Goal: Task Accomplishment & Management: Complete application form

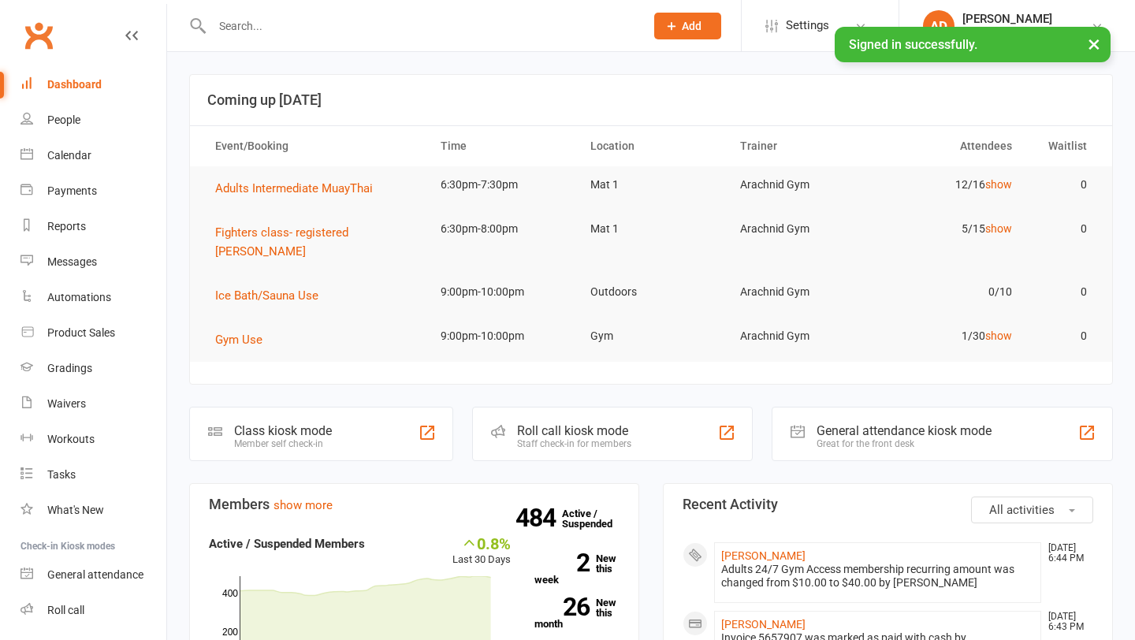
click at [433, 22] on input "text" at bounding box center [420, 26] width 426 height 22
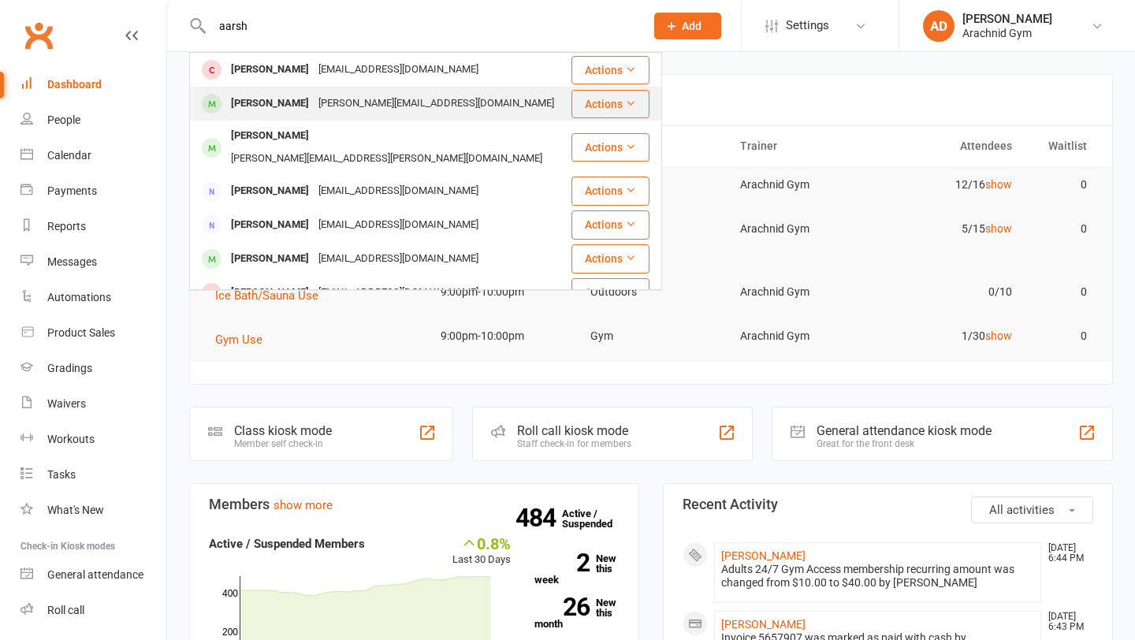
type input "aarsh"
click at [355, 98] on div "[PERSON_NAME][EMAIL_ADDRESS][DOMAIN_NAME]" at bounding box center [436, 103] width 245 height 23
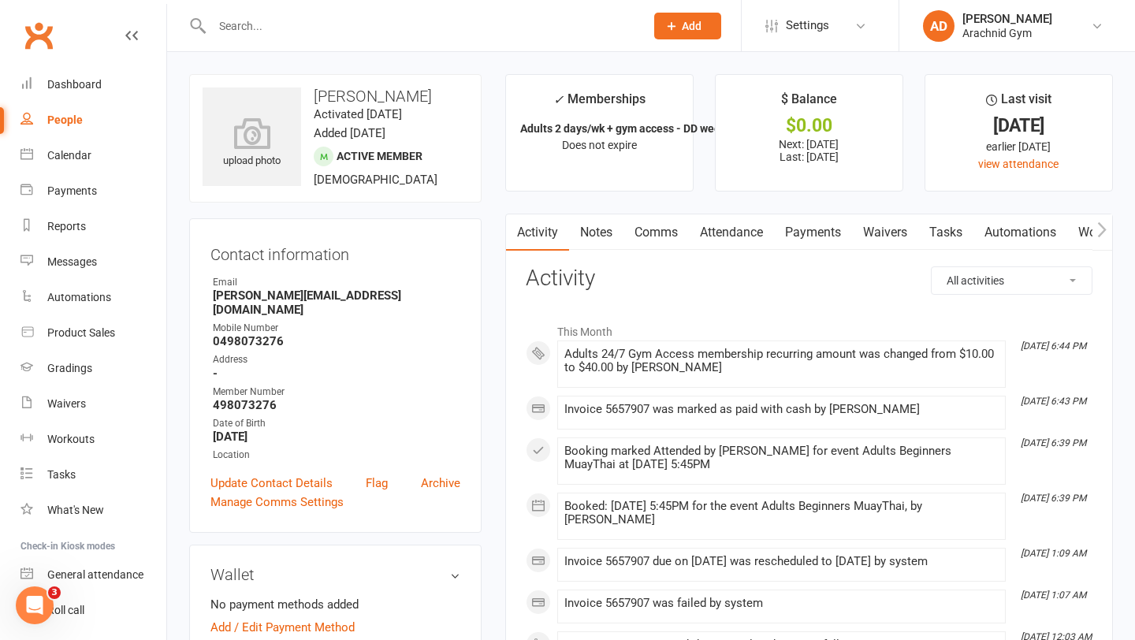
click at [890, 236] on link "Waivers" at bounding box center [885, 232] width 66 height 36
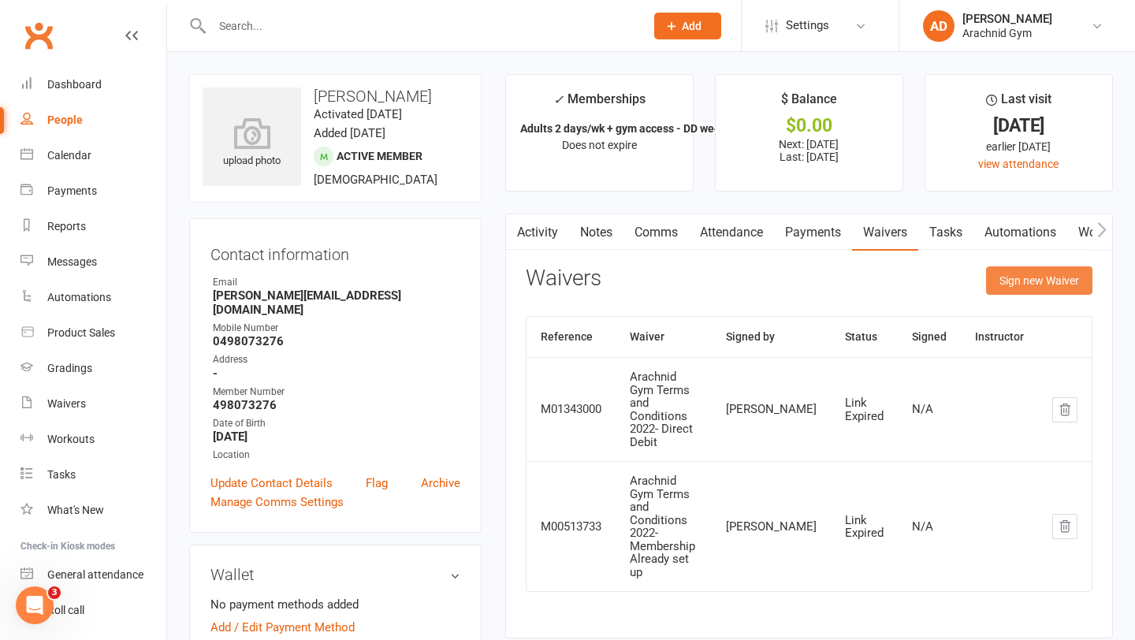
click at [1032, 282] on button "Sign new Waiver" at bounding box center [1039, 280] width 106 height 28
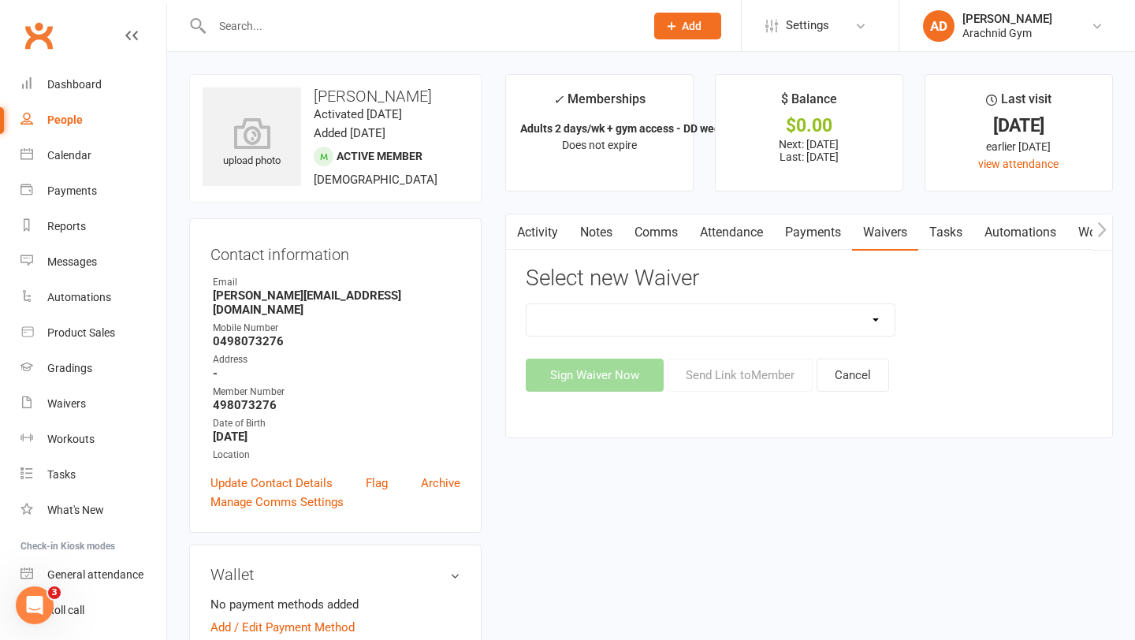
click at [888, 309] on select "Arachnid Gym Terms and Conditions 2022- Direct Debit Arachnid Gym Terms and Con…" at bounding box center [710, 320] width 369 height 32
select select "7469"
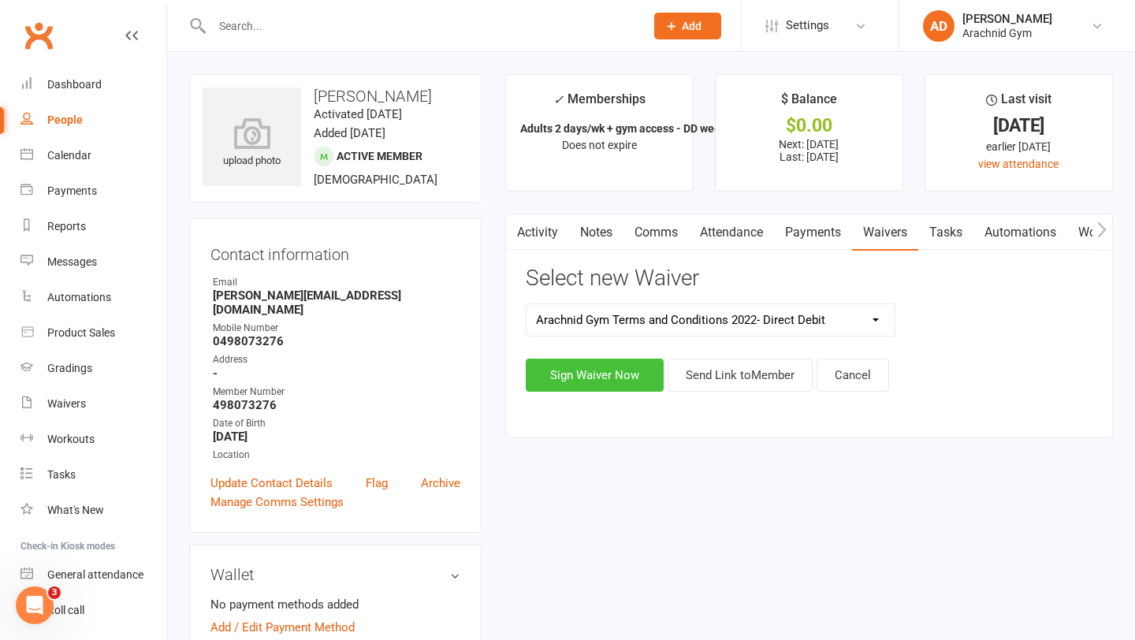
click at [628, 376] on button "Sign Waiver Now" at bounding box center [594, 374] width 138 height 33
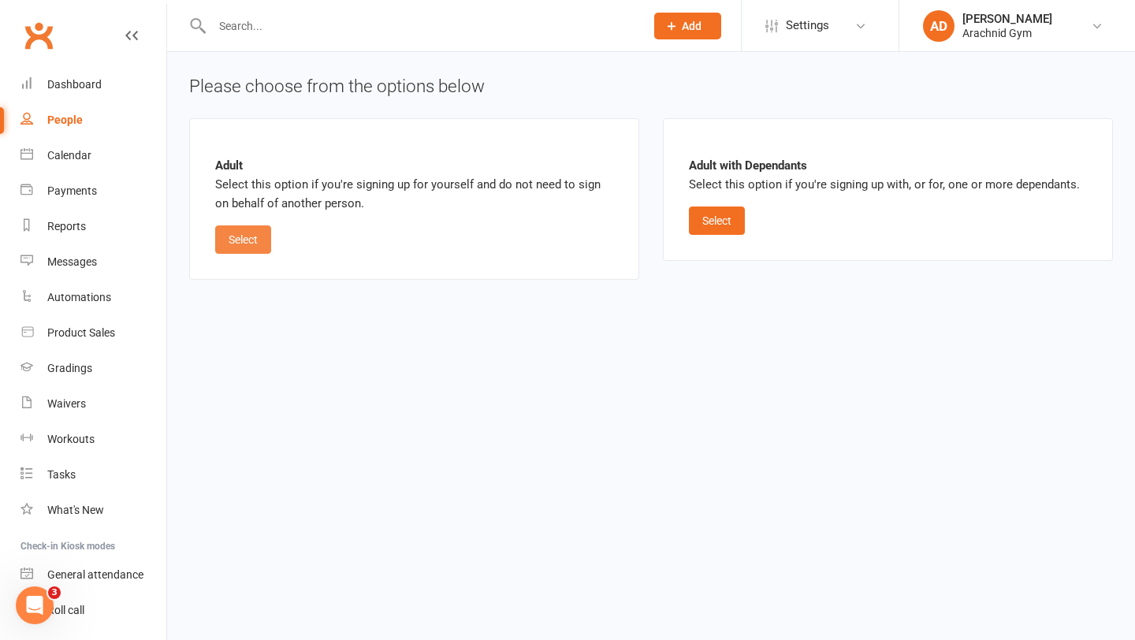
click at [245, 244] on button "Select" at bounding box center [243, 239] width 56 height 28
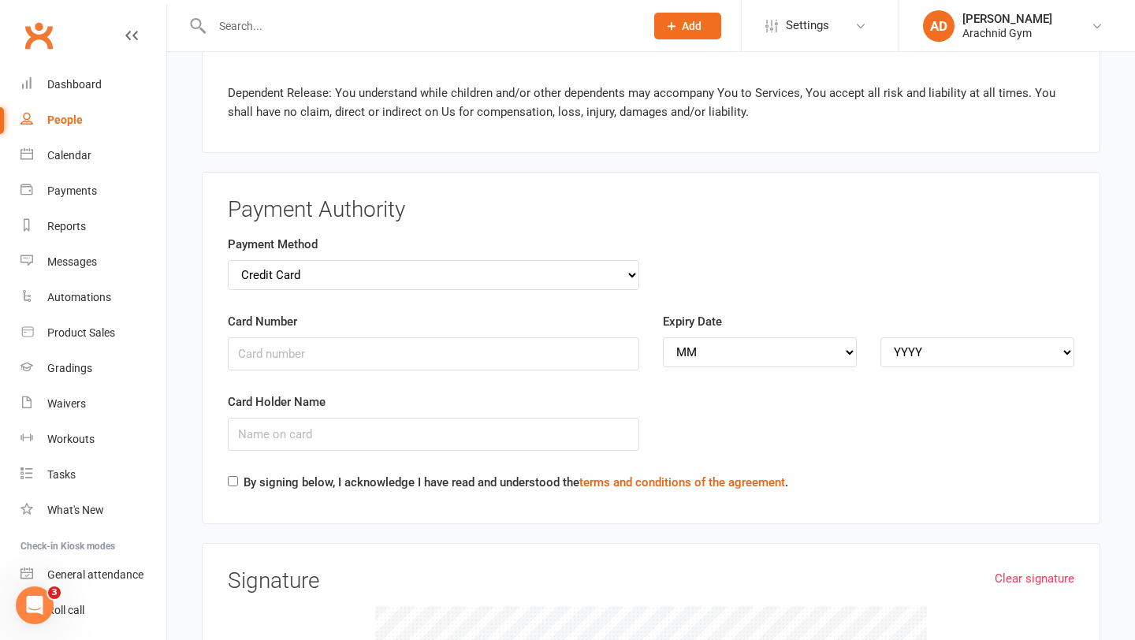
scroll to position [1646, 0]
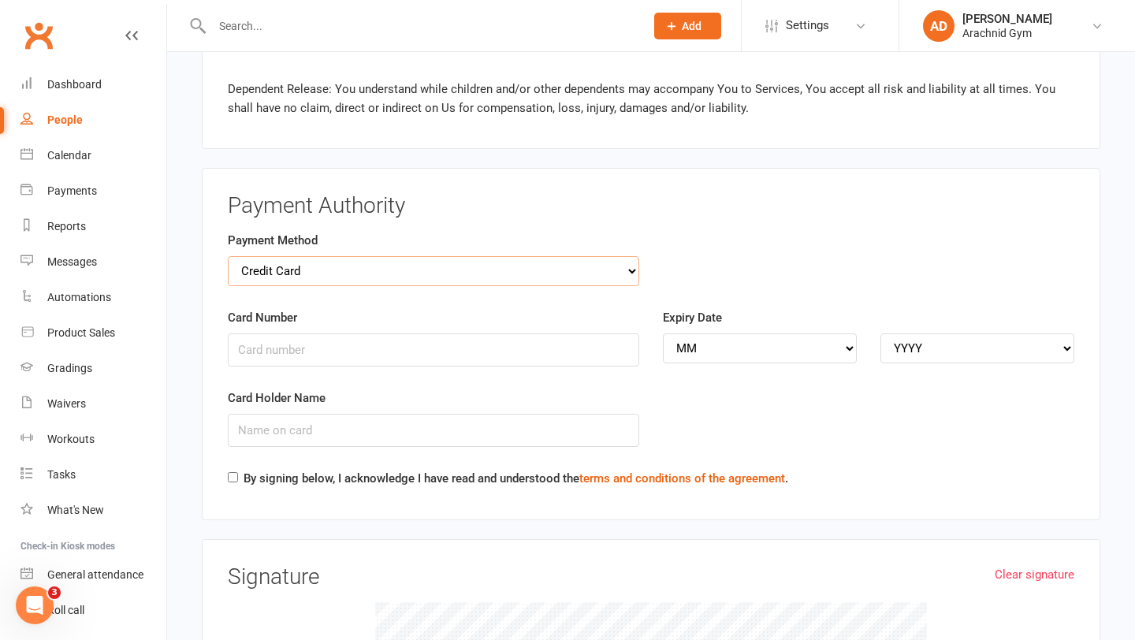
click at [618, 256] on select "Credit Card Bank Account" at bounding box center [433, 271] width 411 height 30
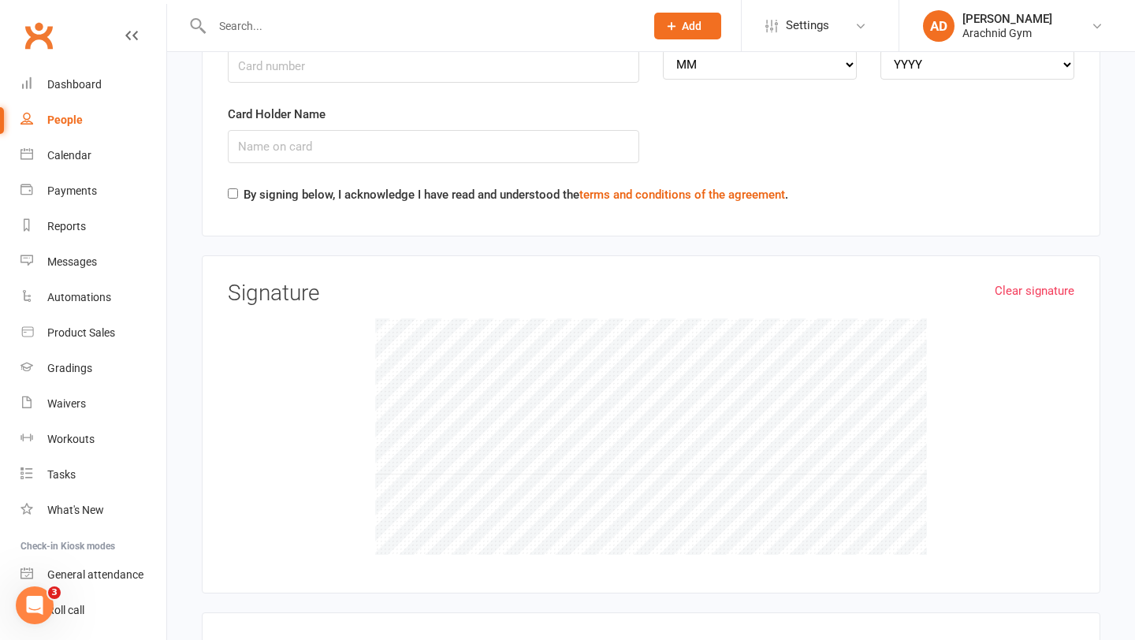
scroll to position [1940, 0]
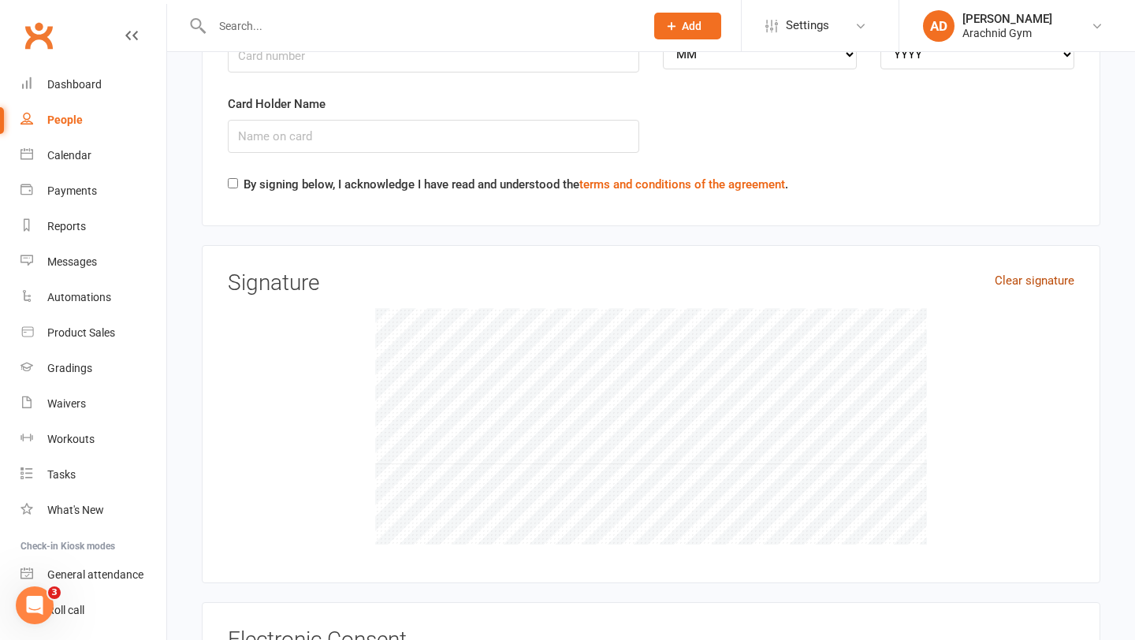
click at [1009, 271] on link "Clear signature" at bounding box center [1034, 280] width 80 height 19
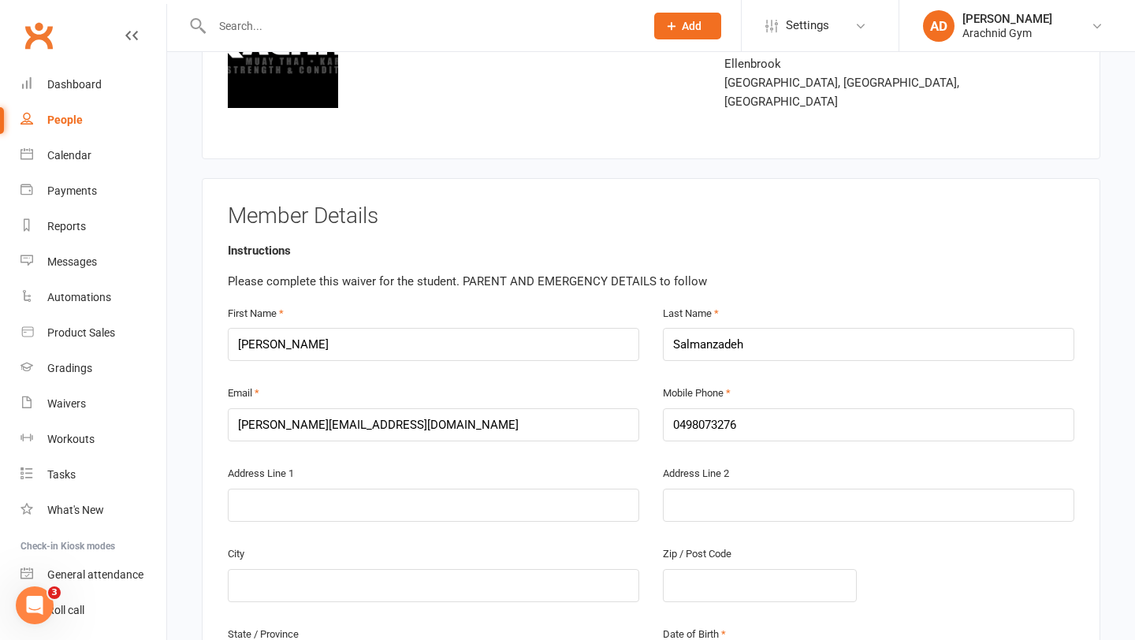
scroll to position [0, 0]
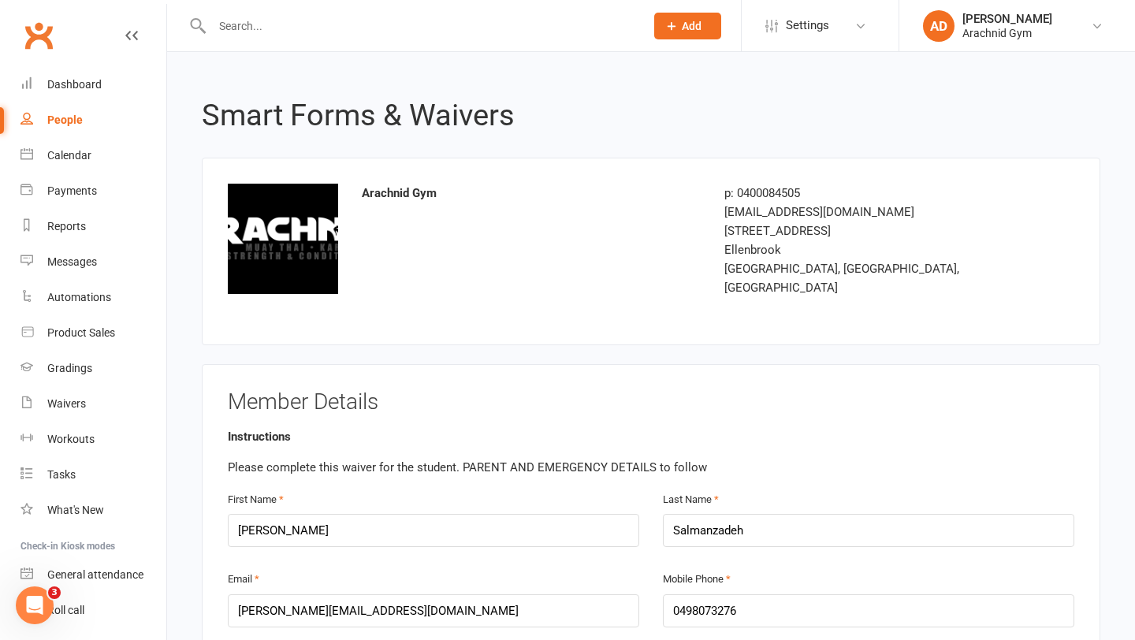
click at [923, 262] on div "[GEOGRAPHIC_DATA], [GEOGRAPHIC_DATA], [GEOGRAPHIC_DATA]" at bounding box center [857, 278] width 266 height 38
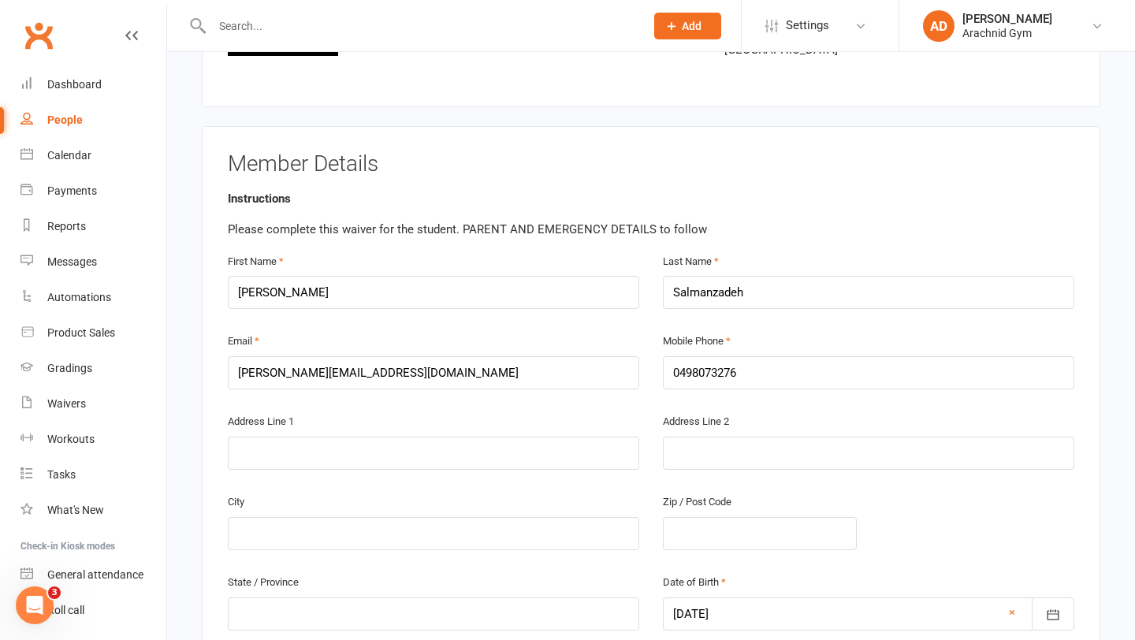
scroll to position [240, 0]
click at [349, 435] on input "text" at bounding box center [433, 451] width 411 height 33
type input "6 baancombe cresent"
click at [339, 515] on input "text" at bounding box center [433, 531] width 411 height 33
type input "[GEOGRAPHIC_DATA]"
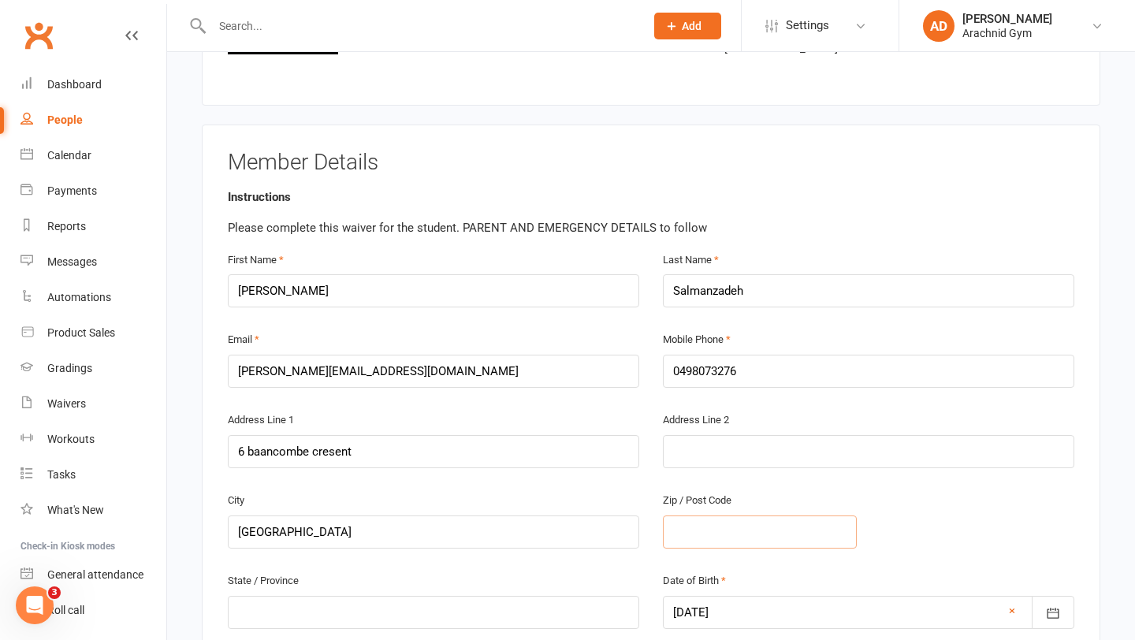
click at [748, 515] on input "text" at bounding box center [760, 531] width 194 height 33
click at [284, 435] on input "6 baancombe cresent" at bounding box center [433, 451] width 411 height 33
click at [407, 436] on input "6 bancombe cresent" at bounding box center [433, 451] width 411 height 33
type input "6 bancombe cresent"
click at [773, 518] on input "text" at bounding box center [760, 531] width 194 height 33
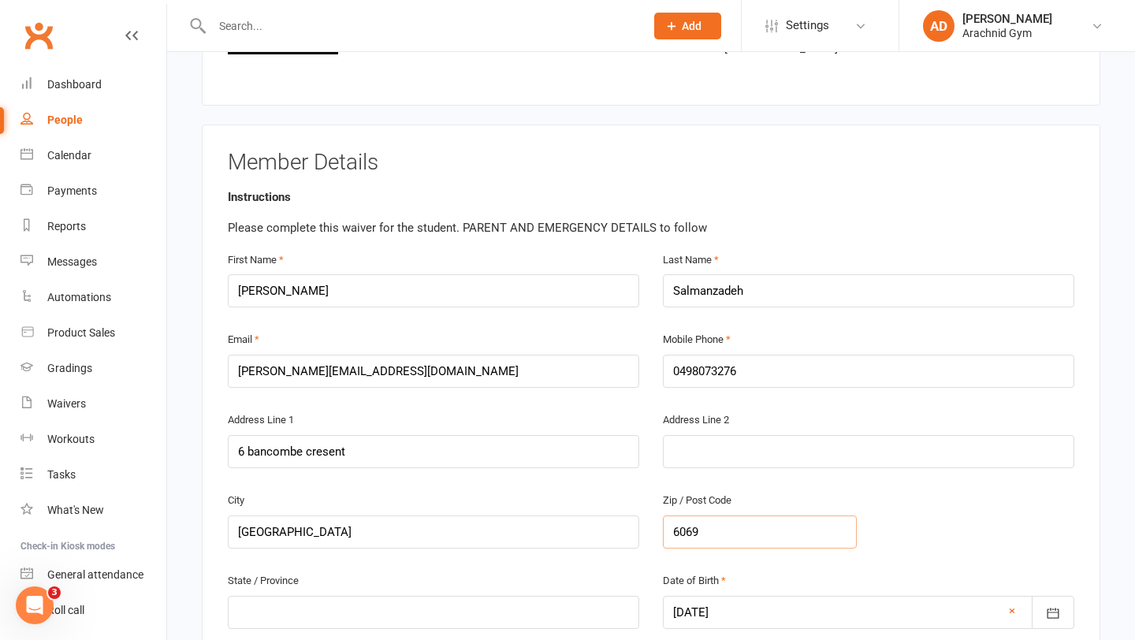
type input "6069"
click at [540, 607] on input "text" at bounding box center [433, 612] width 411 height 33
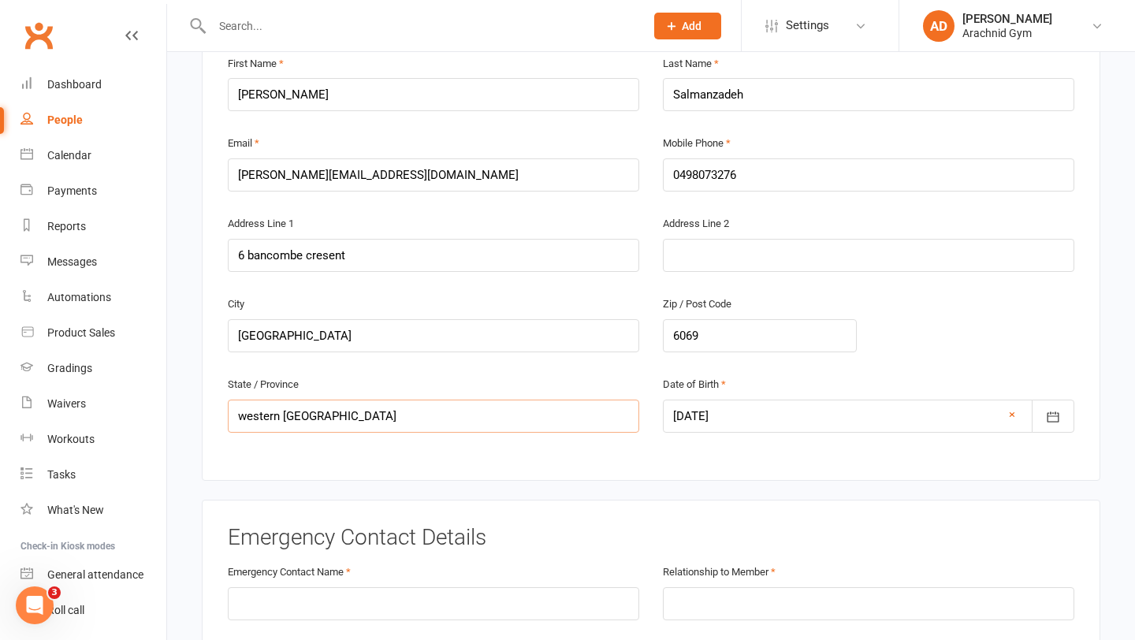
scroll to position [466, 0]
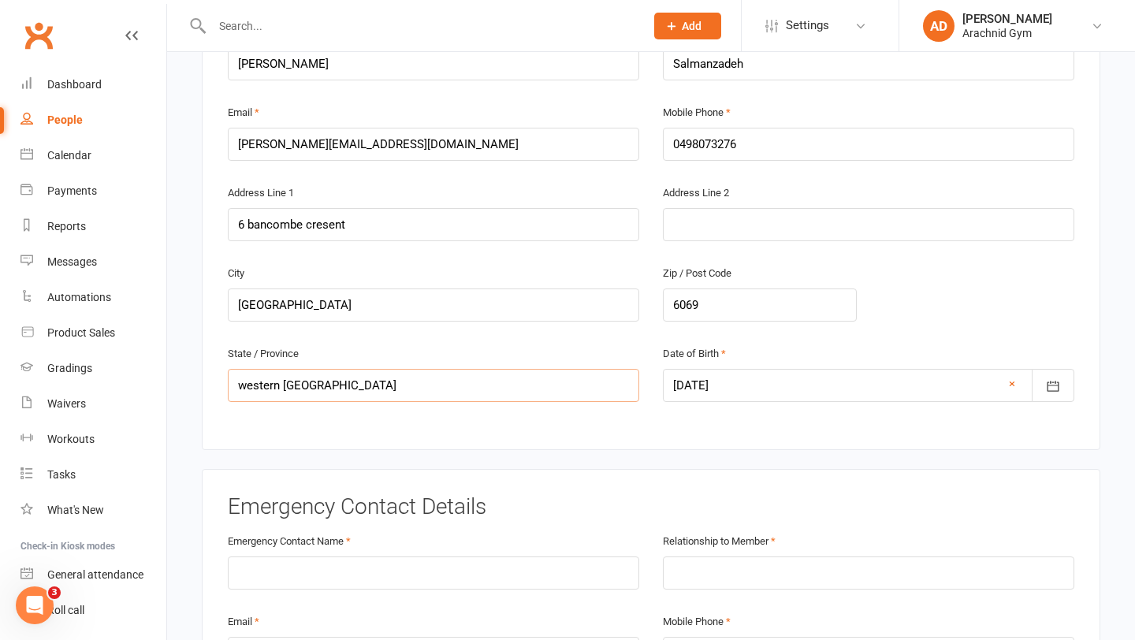
type input "western [GEOGRAPHIC_DATA]"
click at [681, 369] on div at bounding box center [868, 385] width 411 height 33
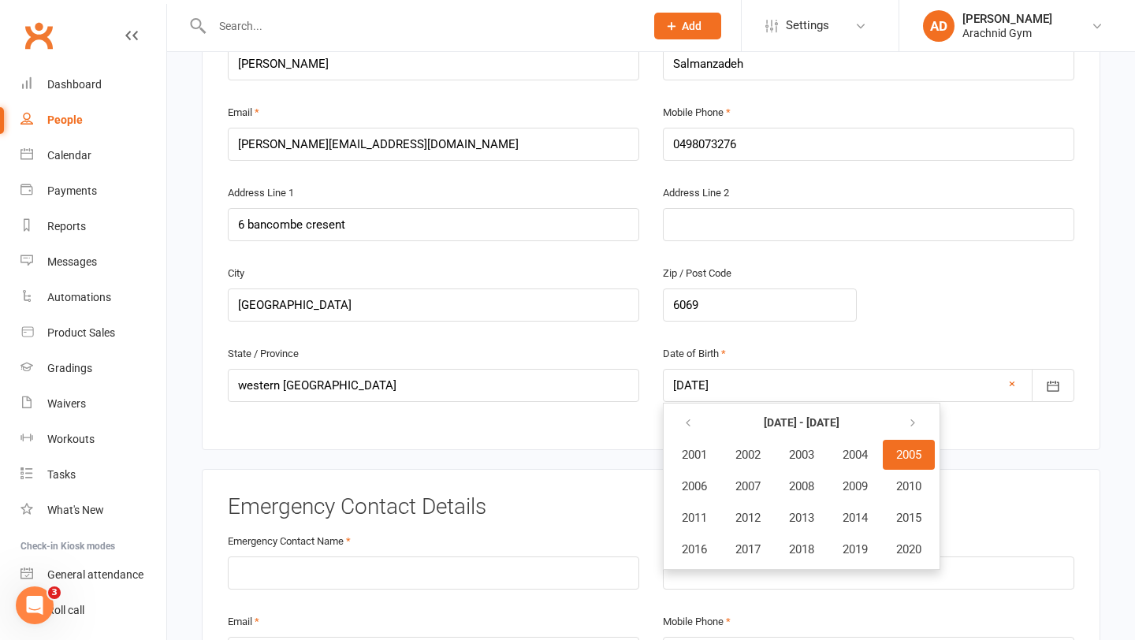
click at [687, 369] on div at bounding box center [868, 385] width 411 height 33
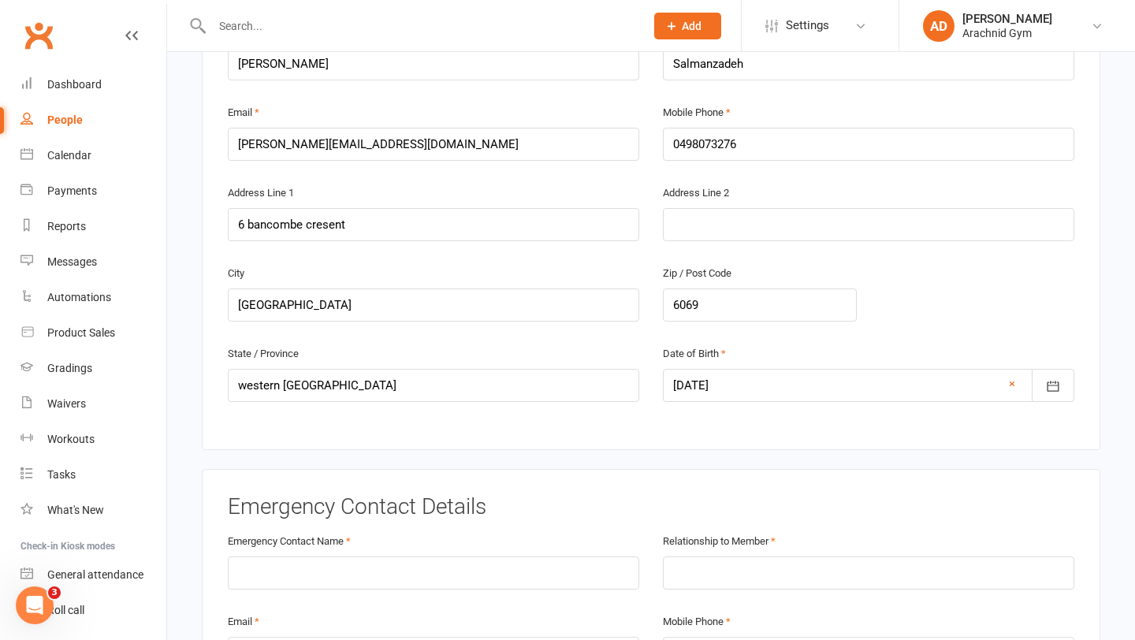
click at [687, 369] on div at bounding box center [868, 385] width 411 height 33
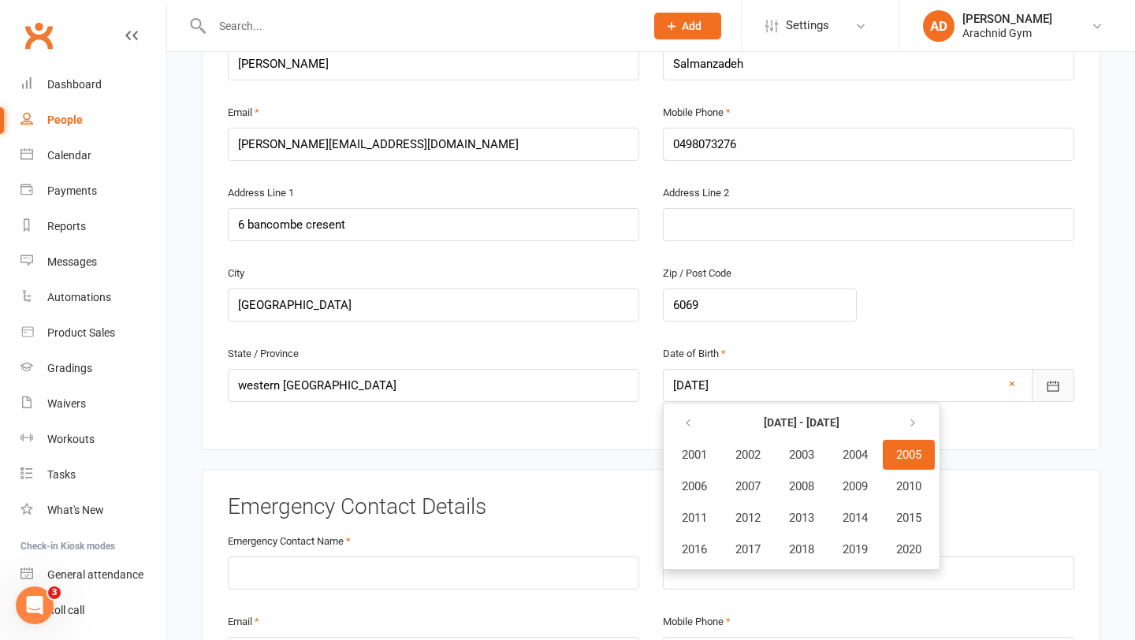
click at [1060, 369] on button "button" at bounding box center [1052, 385] width 43 height 33
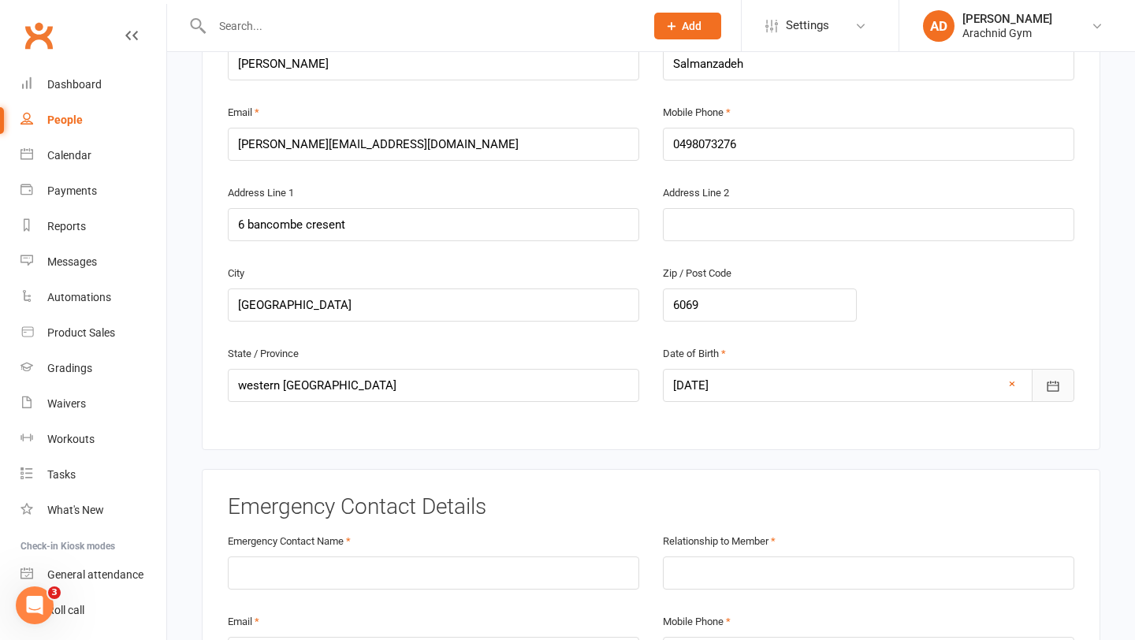
click at [1053, 378] on icon "button" at bounding box center [1053, 386] width 16 height 16
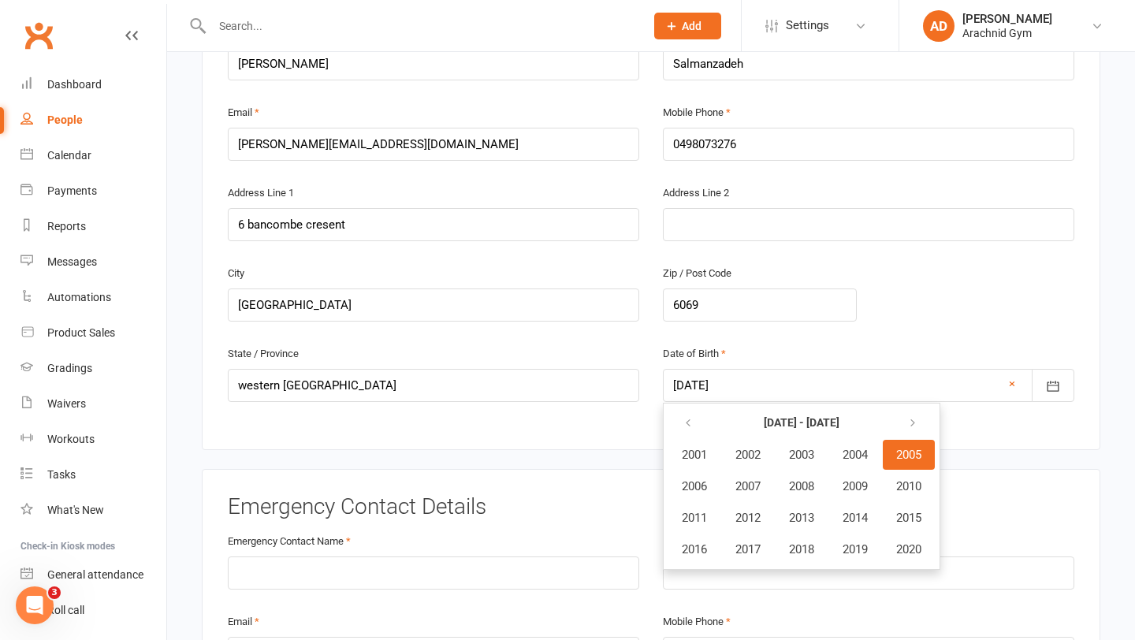
click at [682, 369] on div at bounding box center [868, 385] width 411 height 33
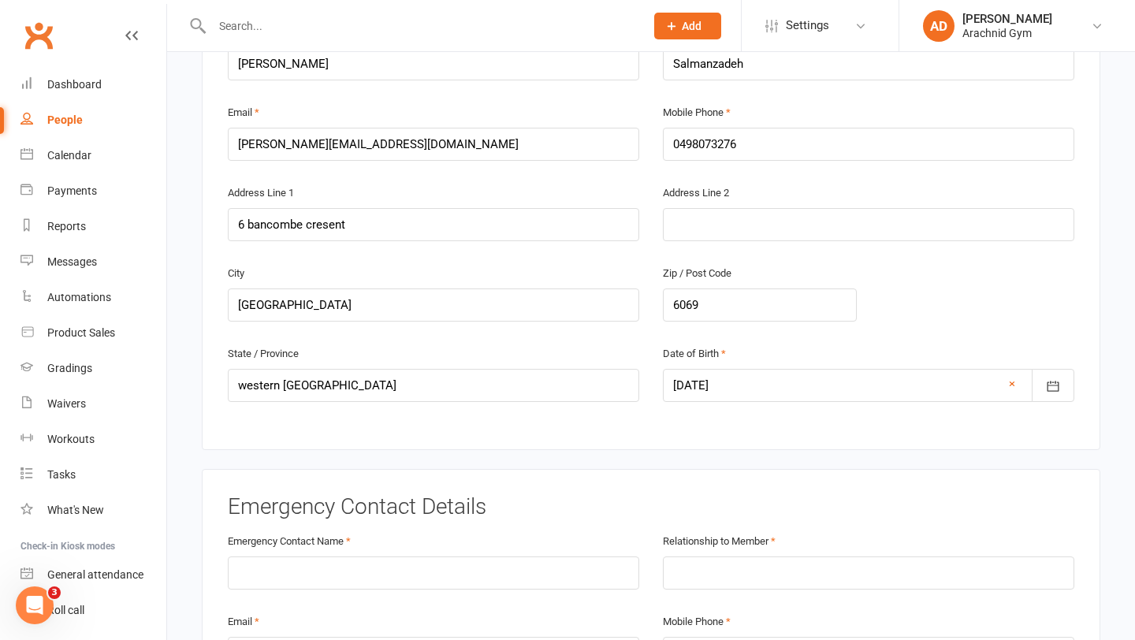
click at [682, 369] on div at bounding box center [868, 385] width 411 height 33
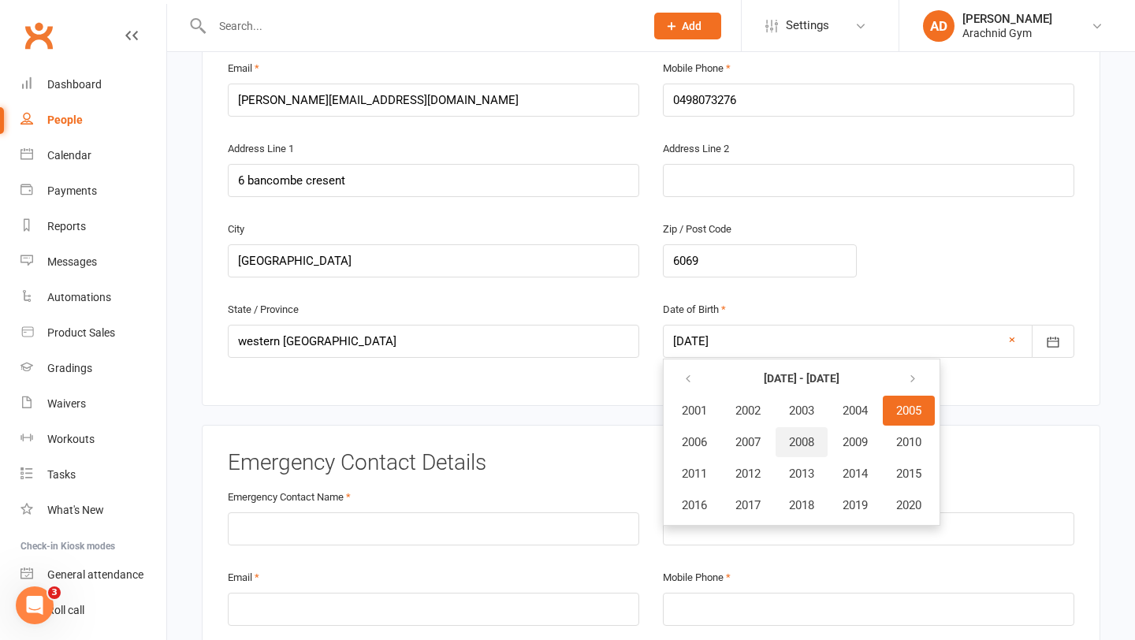
scroll to position [511, 0]
click at [927, 364] on button "button" at bounding box center [914, 378] width 34 height 28
click at [685, 372] on icon "button" at bounding box center [687, 378] width 11 height 13
click at [936, 410] on table "[DATE] - [DATE] 2001 2002 2003 2004 2005 2006 2007 2008 2009 2010 2011 2012 201…" at bounding box center [801, 441] width 269 height 159
click at [915, 395] on button "2005" at bounding box center [908, 410] width 52 height 30
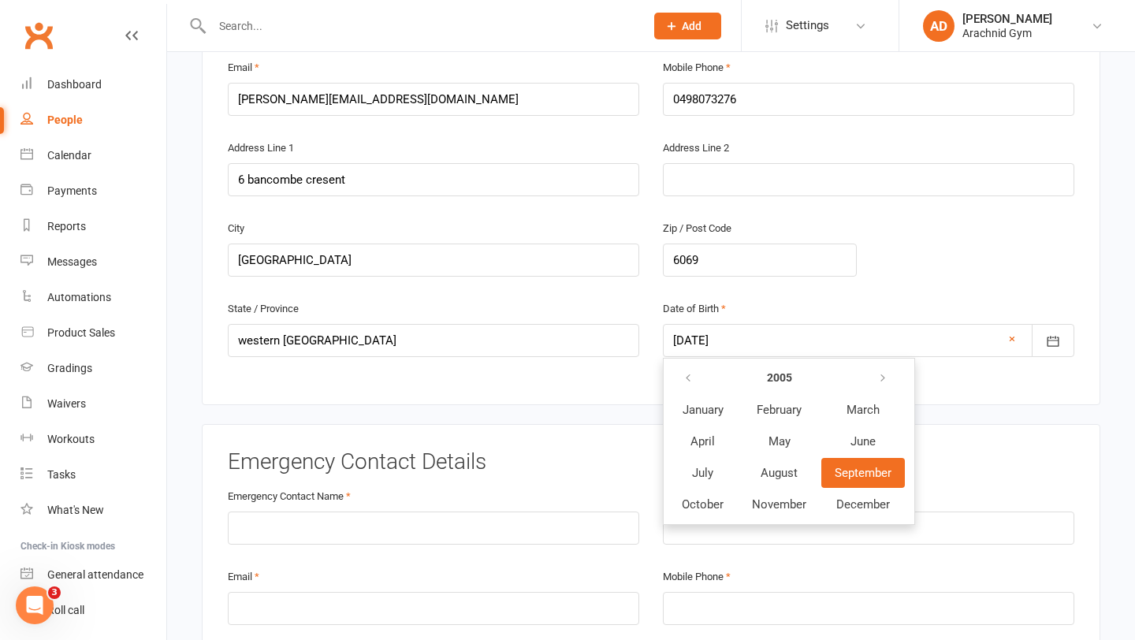
click at [851, 458] on button "September" at bounding box center [863, 473] width 84 height 30
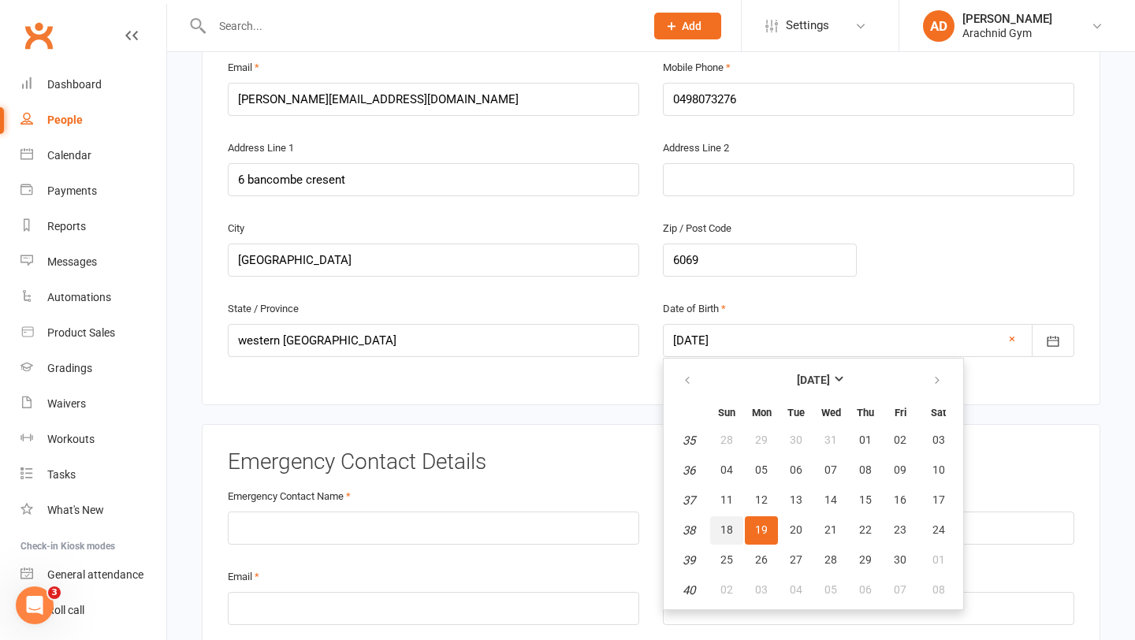
click at [735, 516] on button "18" at bounding box center [726, 530] width 33 height 28
type input "[DATE]"
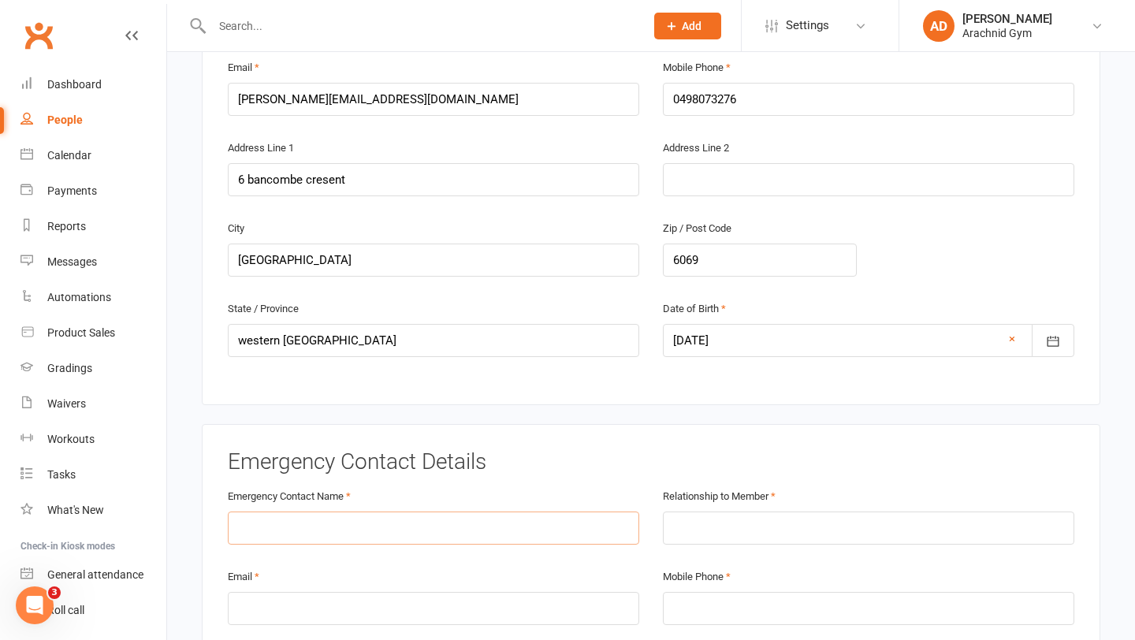
click at [389, 511] on input "text" at bounding box center [433, 527] width 411 height 33
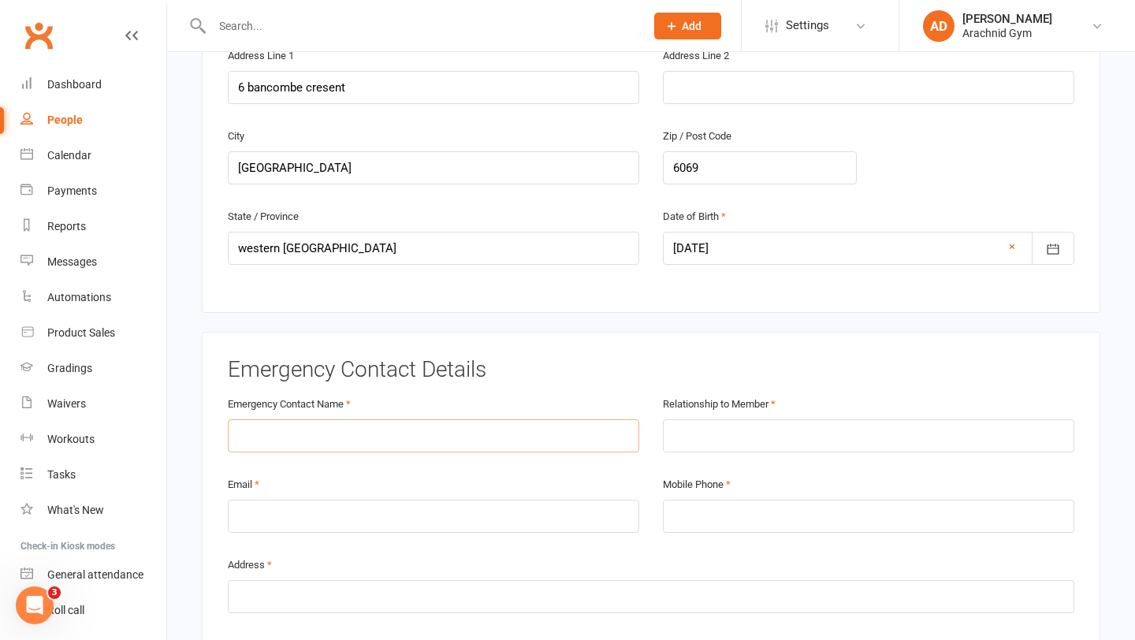
scroll to position [612, 0]
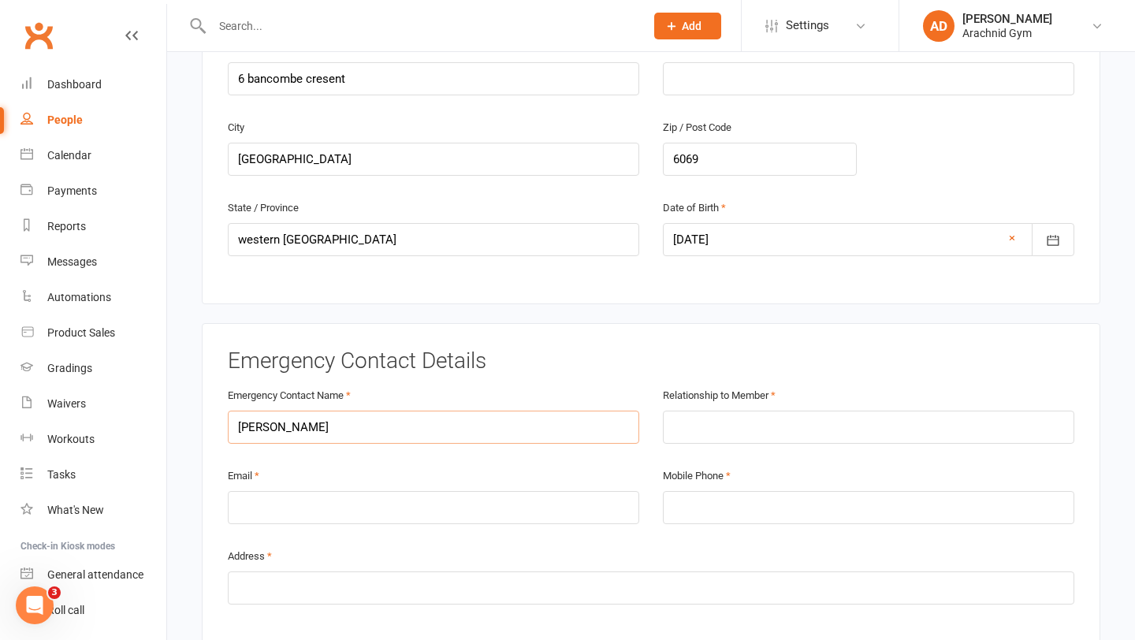
type input "[PERSON_NAME]"
click at [735, 410] on input "text" at bounding box center [868, 426] width 411 height 33
type input "mum"
click at [540, 491] on input "email" at bounding box center [433, 507] width 411 height 33
click at [741, 494] on input "tel" at bounding box center [868, 507] width 411 height 33
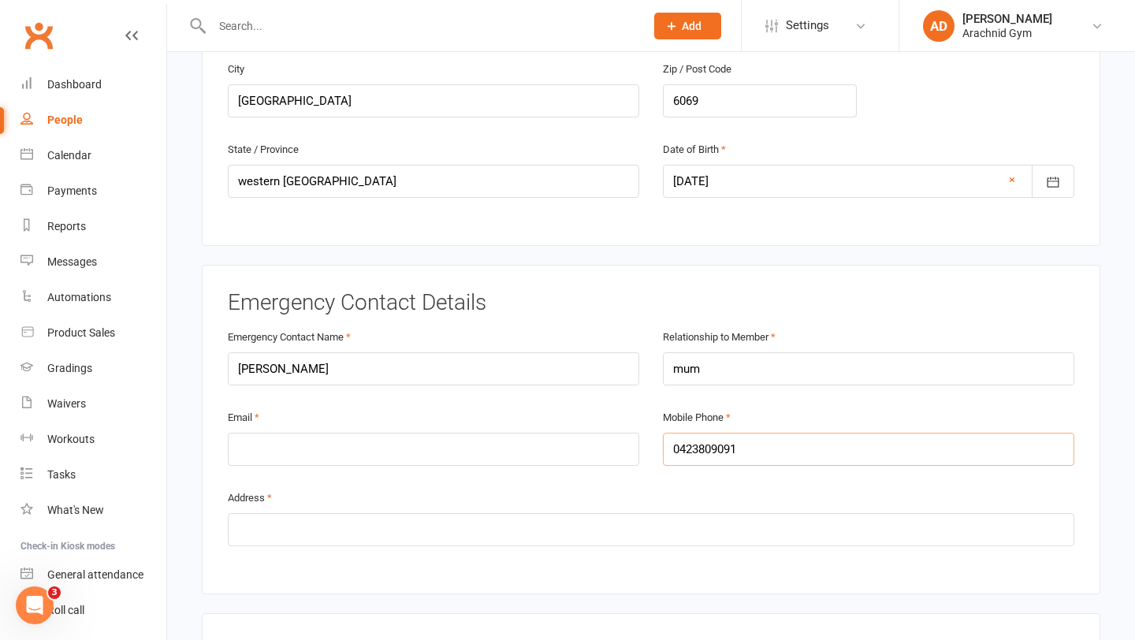
scroll to position [672, 0]
type input "0423809091"
click at [636, 511] on input "text" at bounding box center [651, 527] width 846 height 33
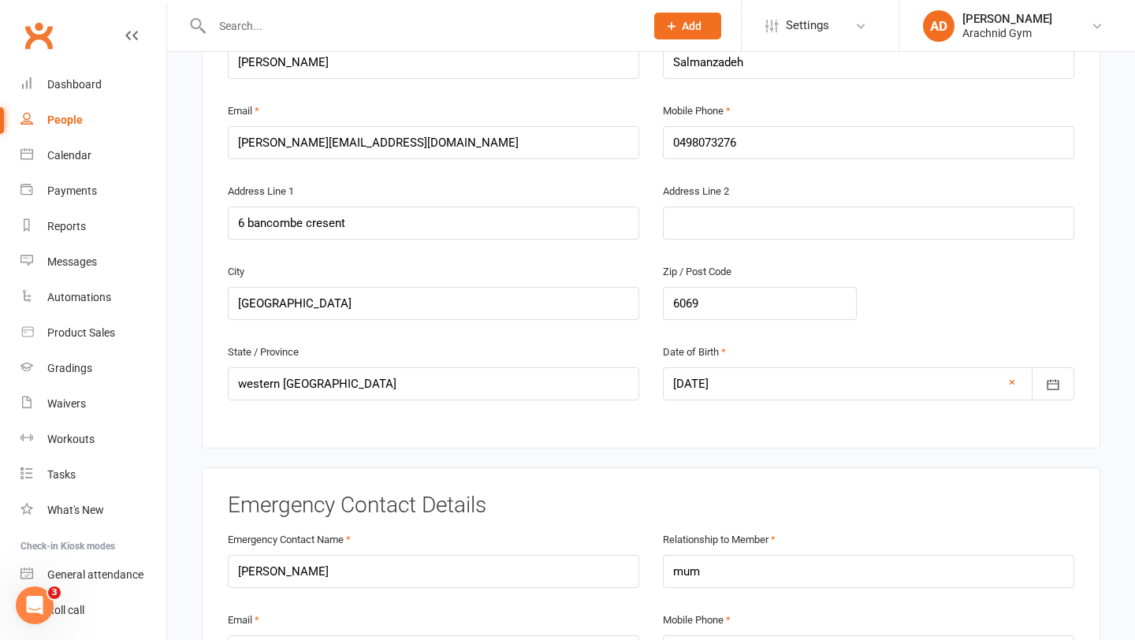
scroll to position [449, 0]
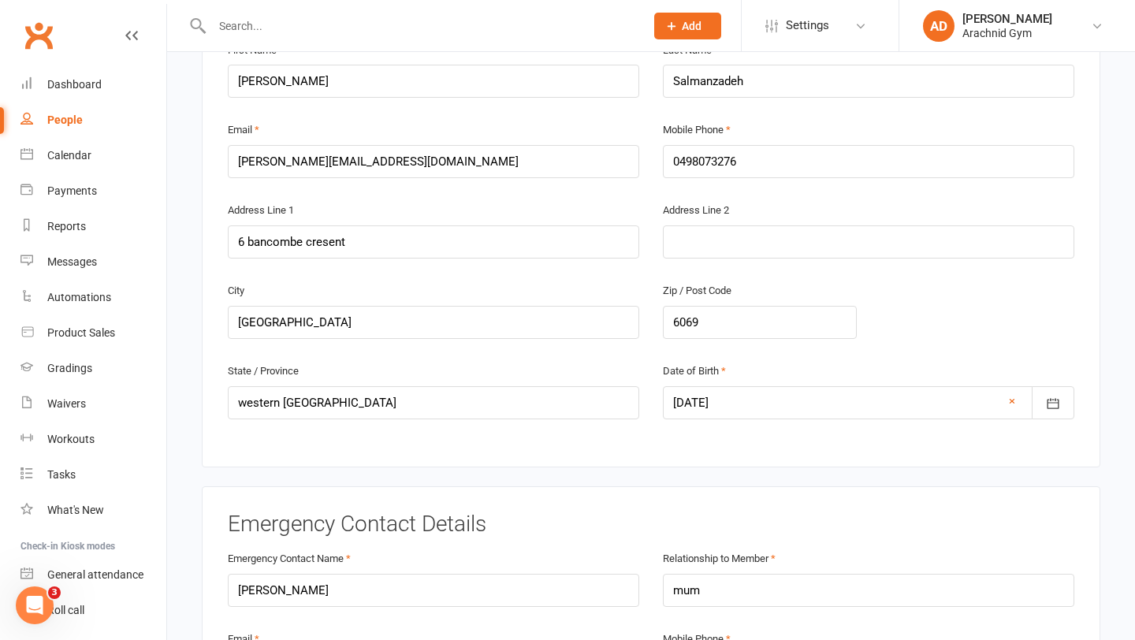
type input "6 bancombe cresent ellenbrook"
click at [472, 225] on input "6 bancombe cresent" at bounding box center [433, 241] width 411 height 33
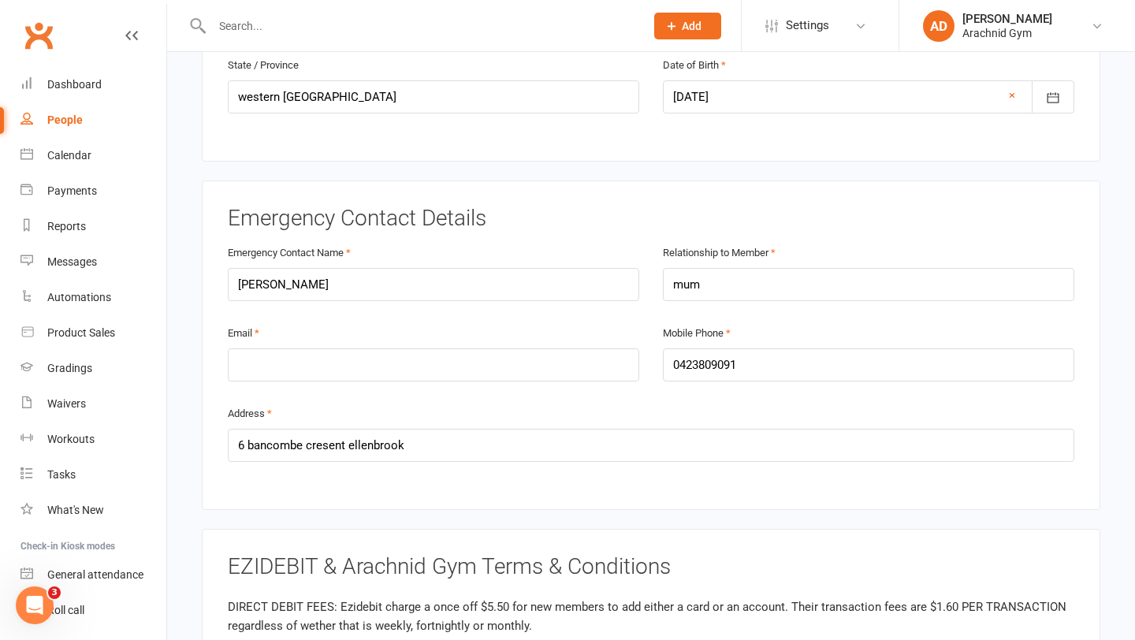
scroll to position [760, 0]
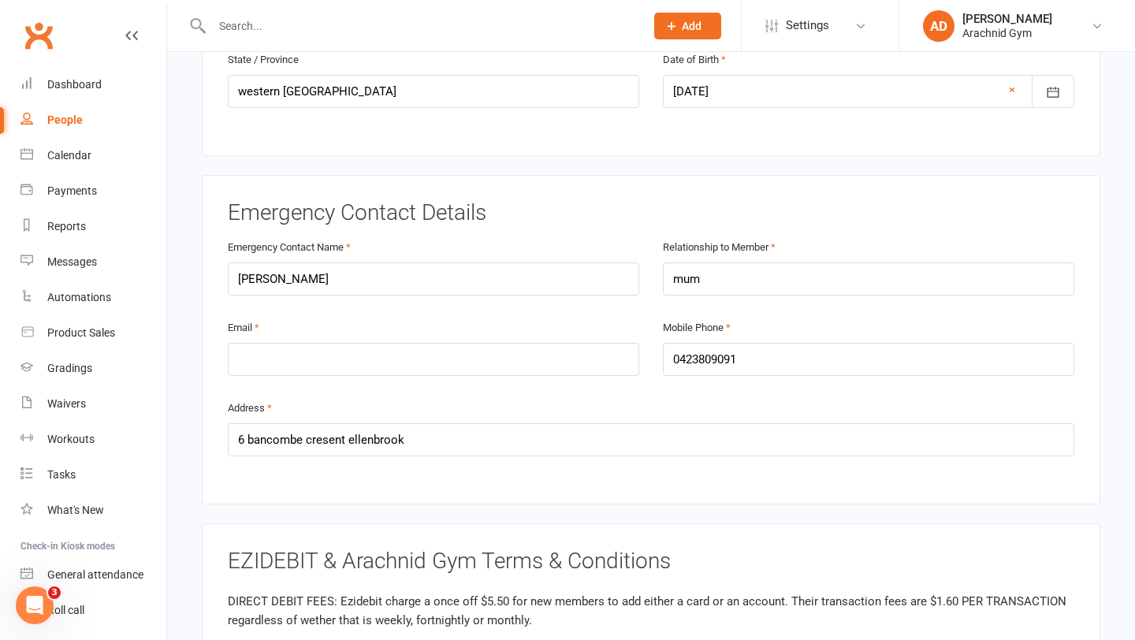
type input "6 bancombe cresent ellenbrook"
click at [431, 353] on input "email" at bounding box center [433, 359] width 411 height 33
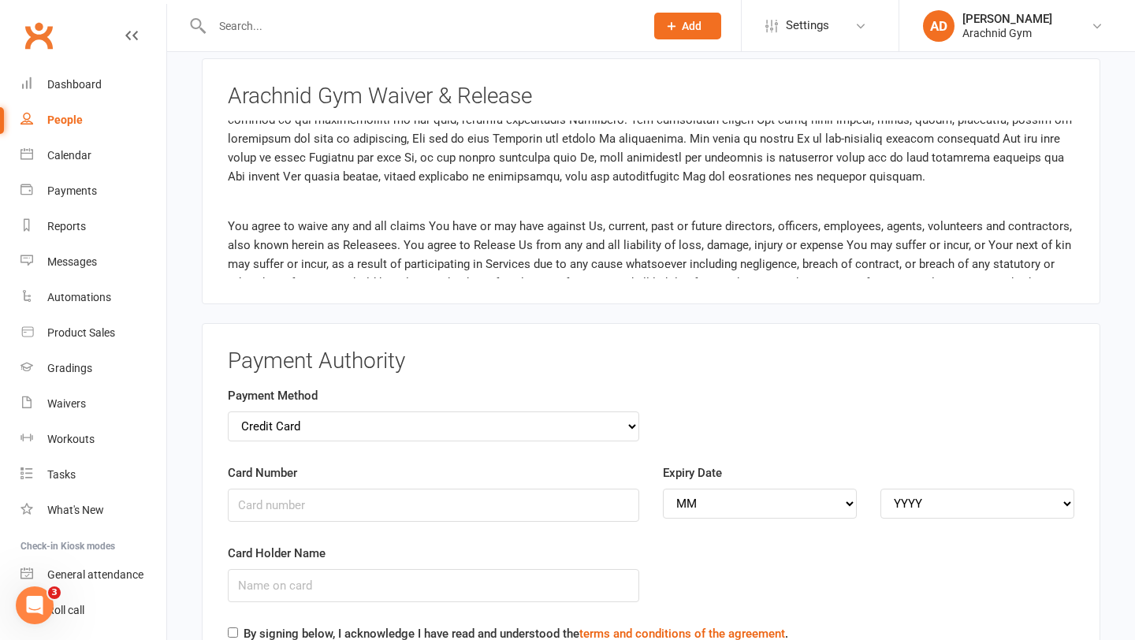
scroll to position [1492, 0]
type input "[PERSON_NAME][EMAIL_ADDRESS][PERSON_NAME][DOMAIN_NAME]"
click at [564, 410] on select "Credit Card Bank Account" at bounding box center [433, 425] width 411 height 30
select select "bank_account"
click at [364, 487] on input "BSB" at bounding box center [433, 503] width 411 height 33
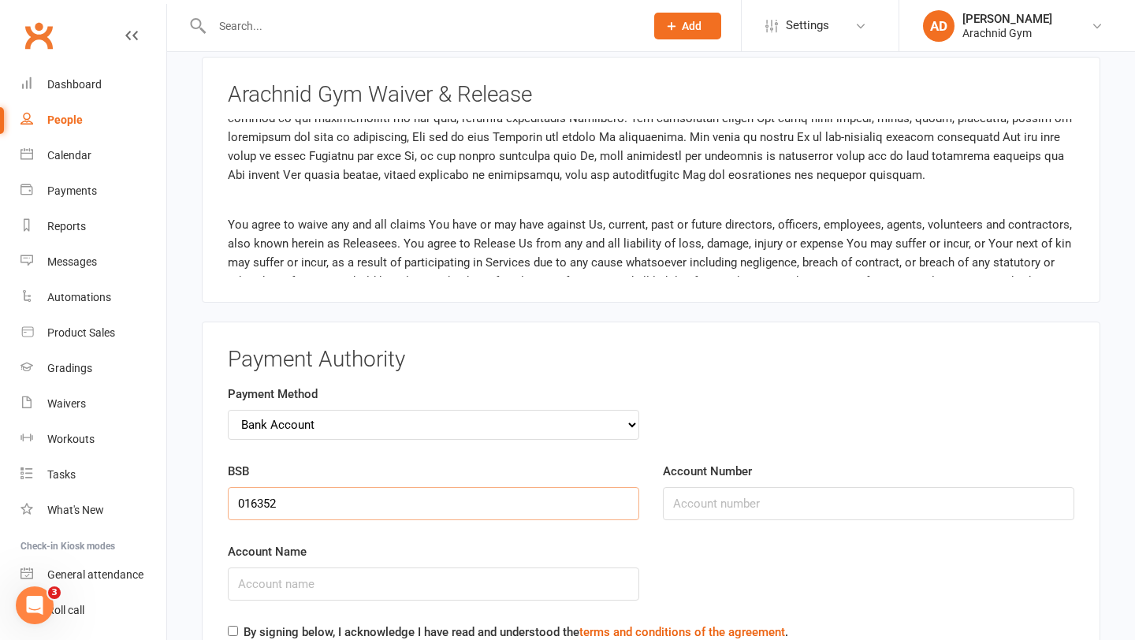
type input "016352"
click at [767, 492] on input "Account Number" at bounding box center [868, 503] width 411 height 33
type input "155550111"
click at [518, 574] on input "Account Name" at bounding box center [433, 583] width 411 height 33
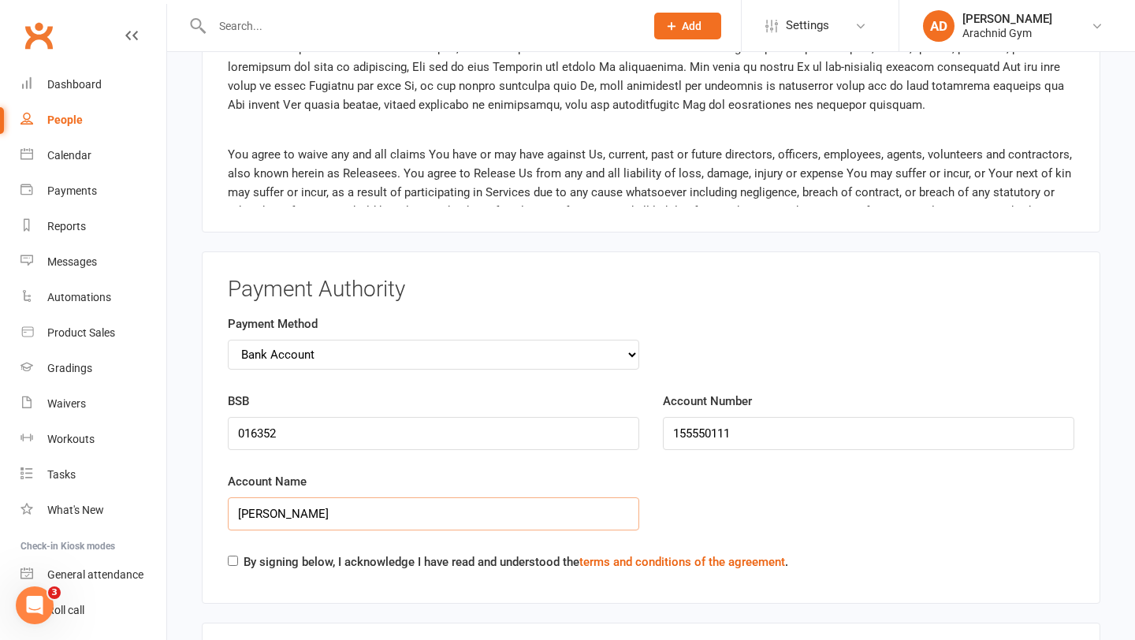
scroll to position [1594, 0]
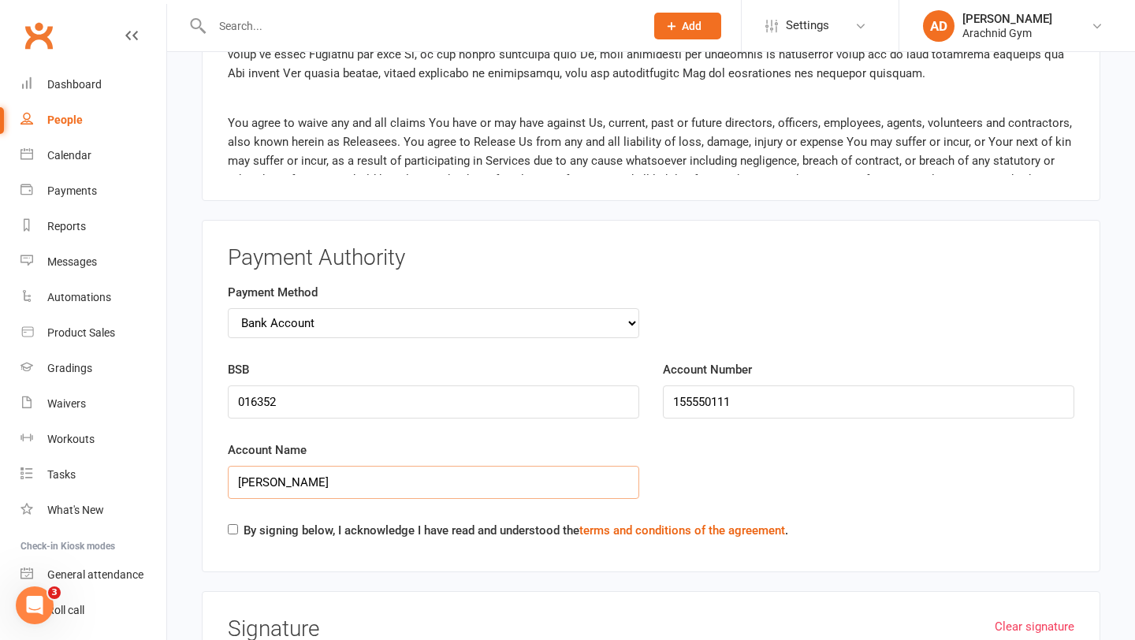
type input "[PERSON_NAME]"
click at [228, 524] on input "By signing below, I acknowledge I have read and understood the terms and condit…" at bounding box center [233, 529] width 10 height 10
checkbox input "true"
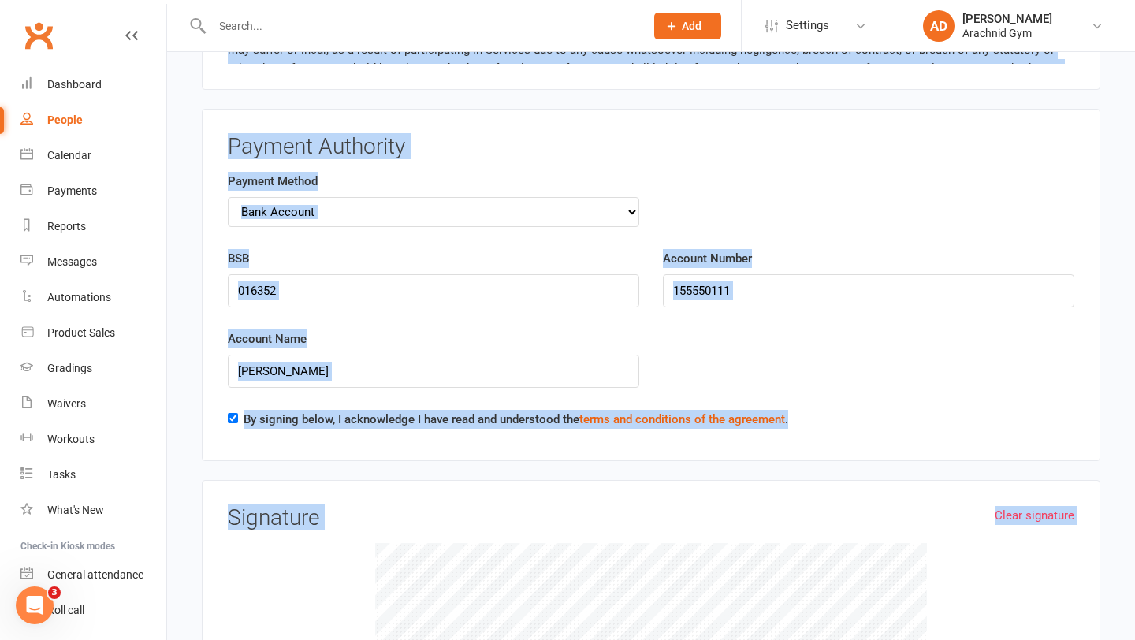
scroll to position [1608, 0]
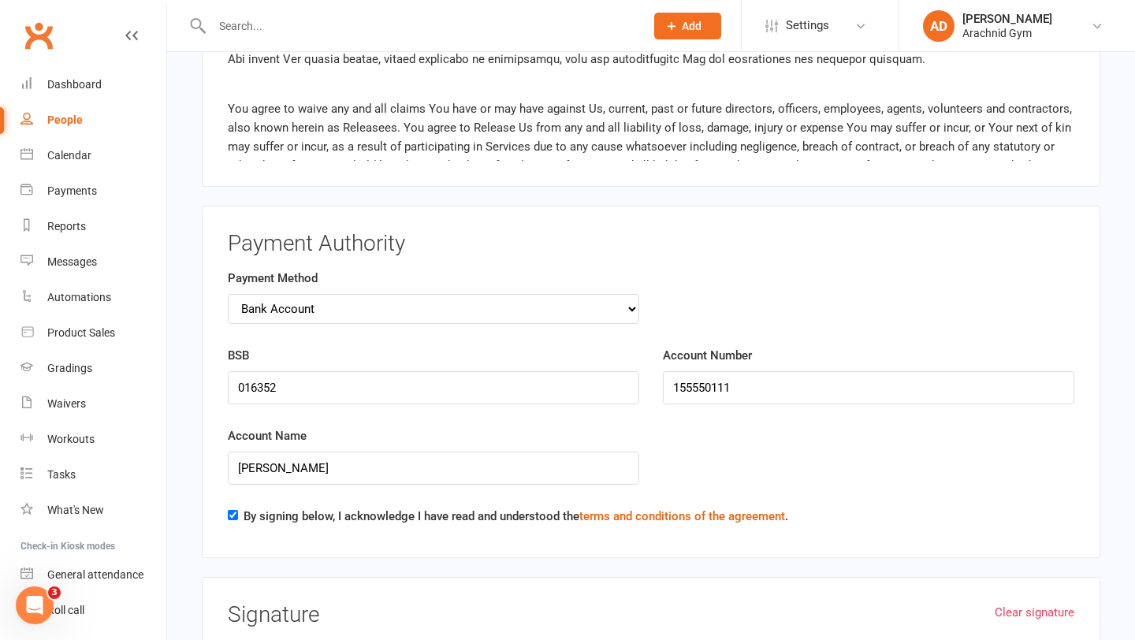
click at [816, 459] on div "Account Name [PERSON_NAME]" at bounding box center [651, 466] width 870 height 80
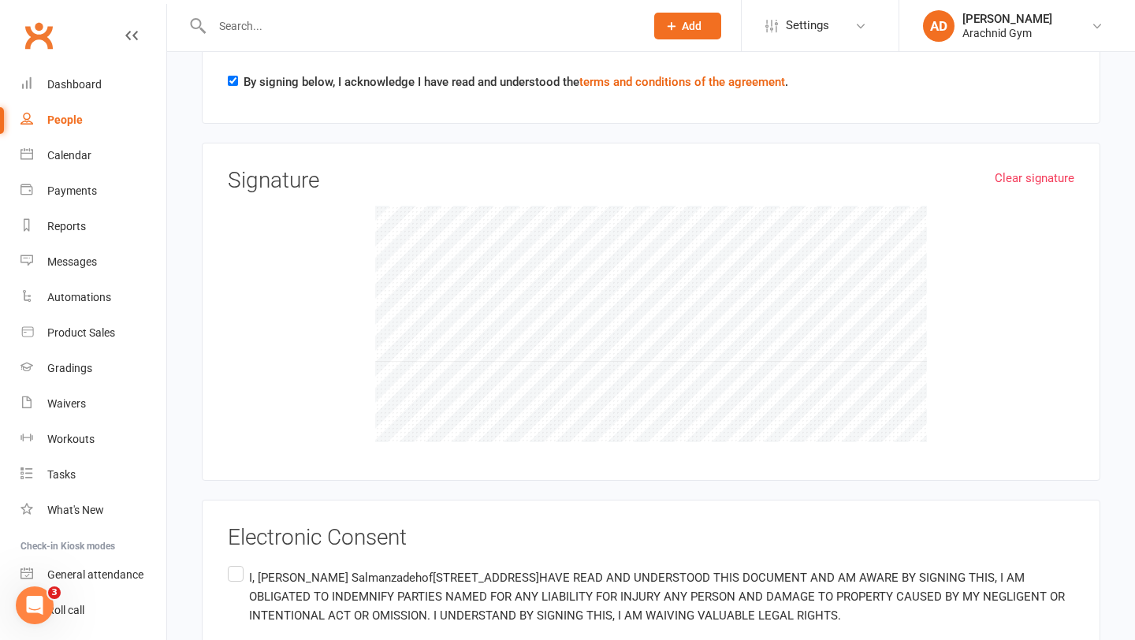
scroll to position [2029, 0]
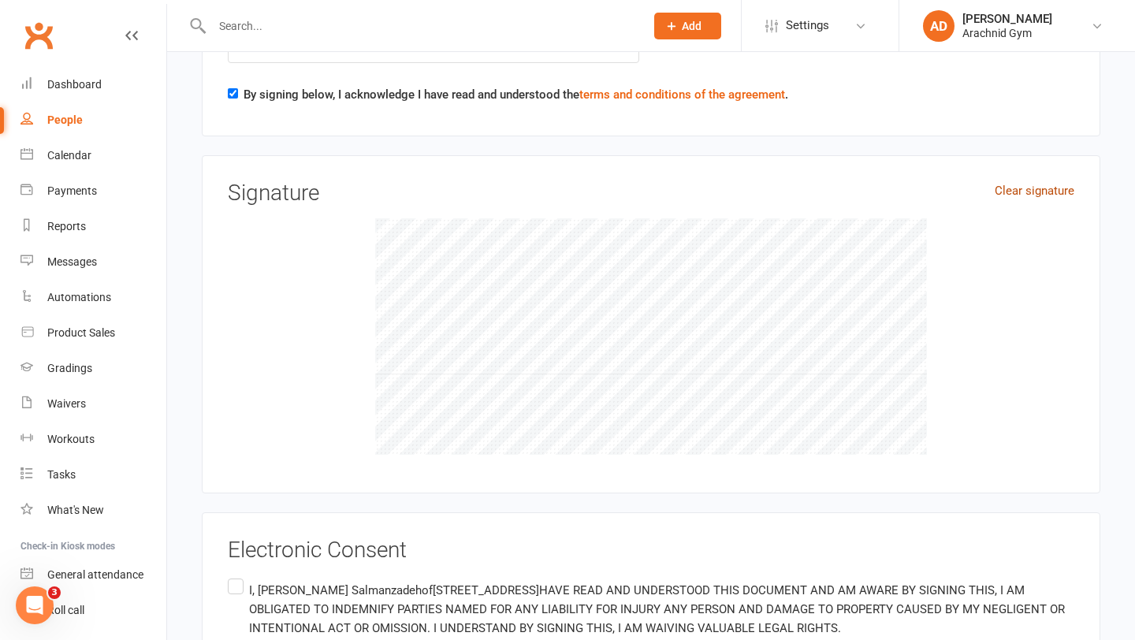
click at [1018, 181] on link "Clear signature" at bounding box center [1034, 190] width 80 height 19
click at [1000, 181] on link "Clear signature" at bounding box center [1034, 190] width 80 height 19
click at [961, 155] on div "Clear signature Signature" at bounding box center [651, 324] width 898 height 338
click at [1002, 181] on link "Clear signature" at bounding box center [1034, 190] width 80 height 19
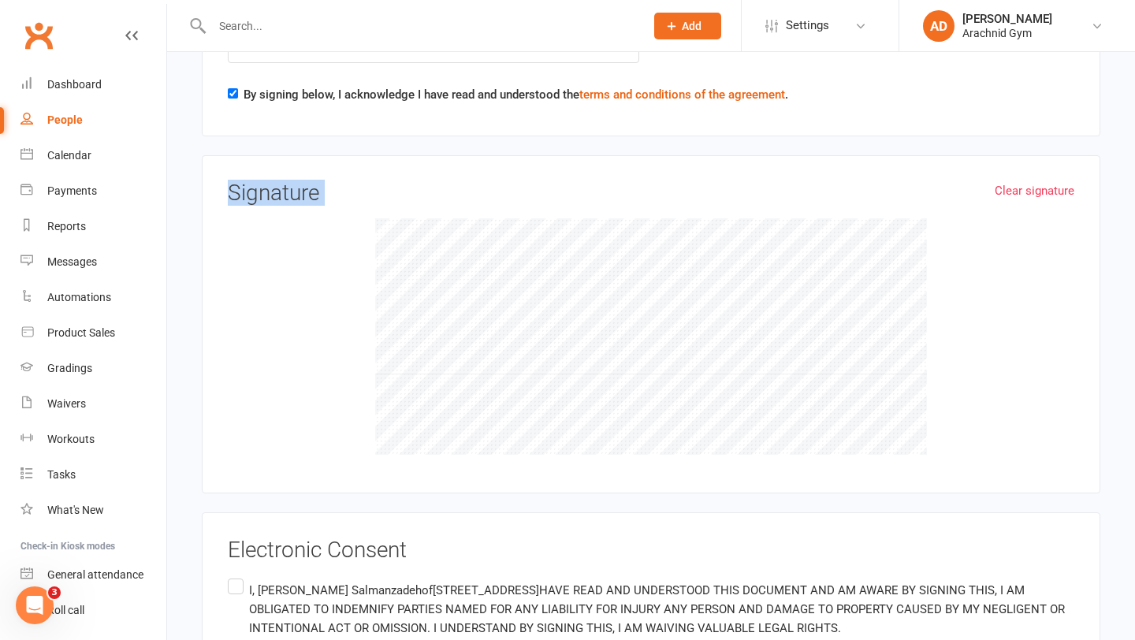
click at [1020, 181] on link "Clear signature" at bounding box center [1034, 190] width 80 height 19
click at [796, 158] on div "Clear signature Signature" at bounding box center [651, 324] width 898 height 338
click at [1021, 181] on link "Clear signature" at bounding box center [1034, 190] width 80 height 19
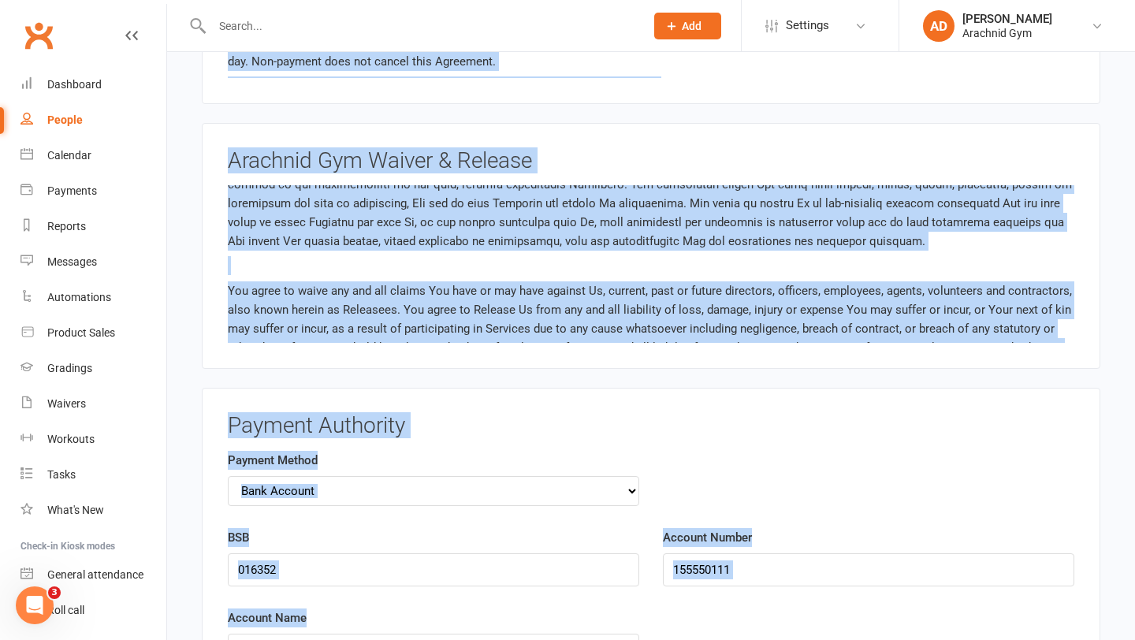
scroll to position [1233, 0]
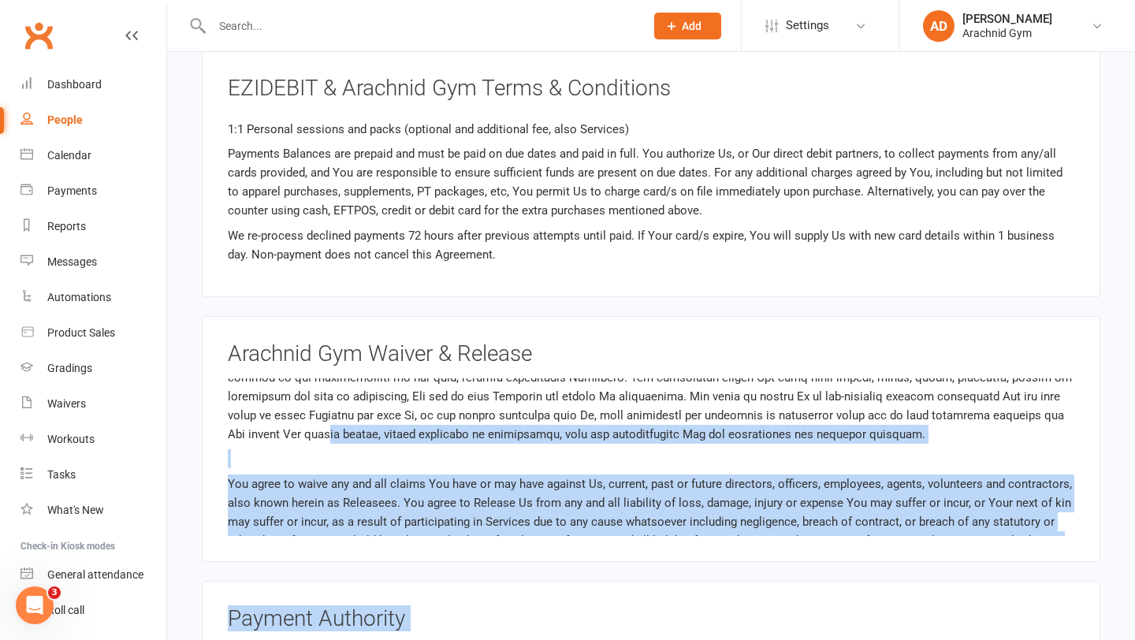
click at [855, 455] on main "Arachnid Gym p: 0400084505 [EMAIL_ADDRESS][DOMAIN_NAME] [STREET_ADDRESS] Member…" at bounding box center [650, 233] width 923 height 2616
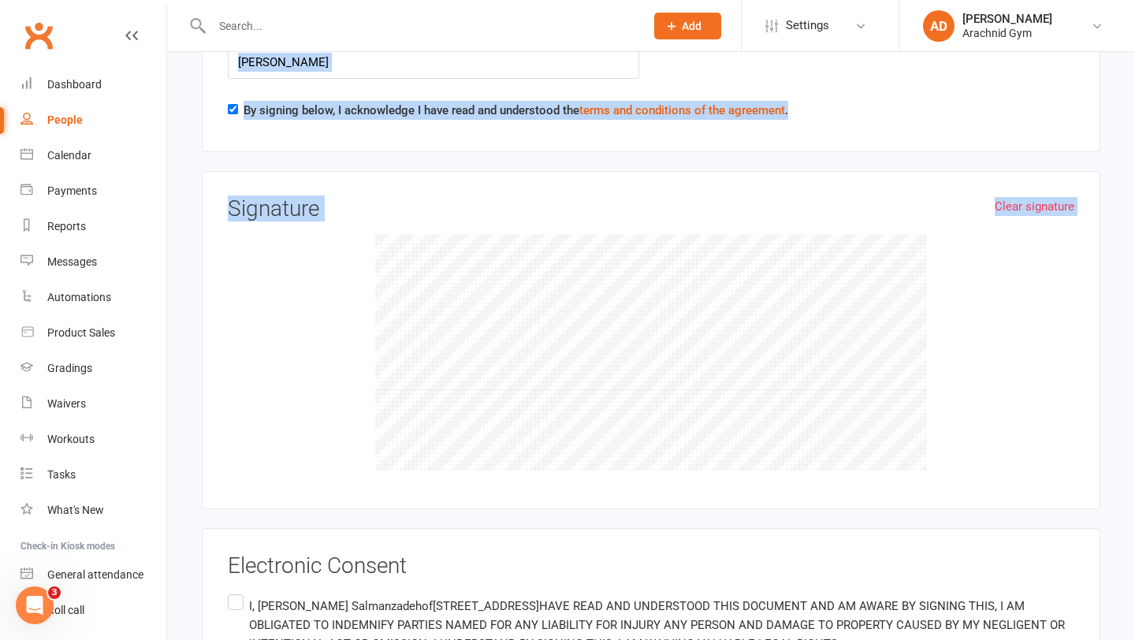
scroll to position [2159, 0]
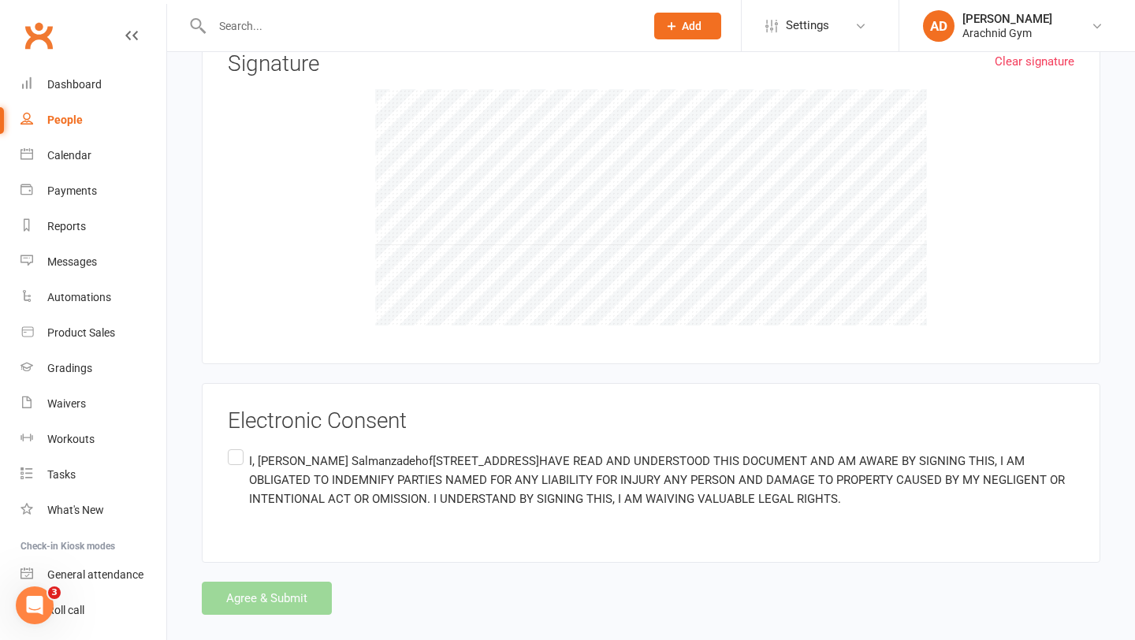
click at [991, 158] on div at bounding box center [651, 207] width 846 height 236
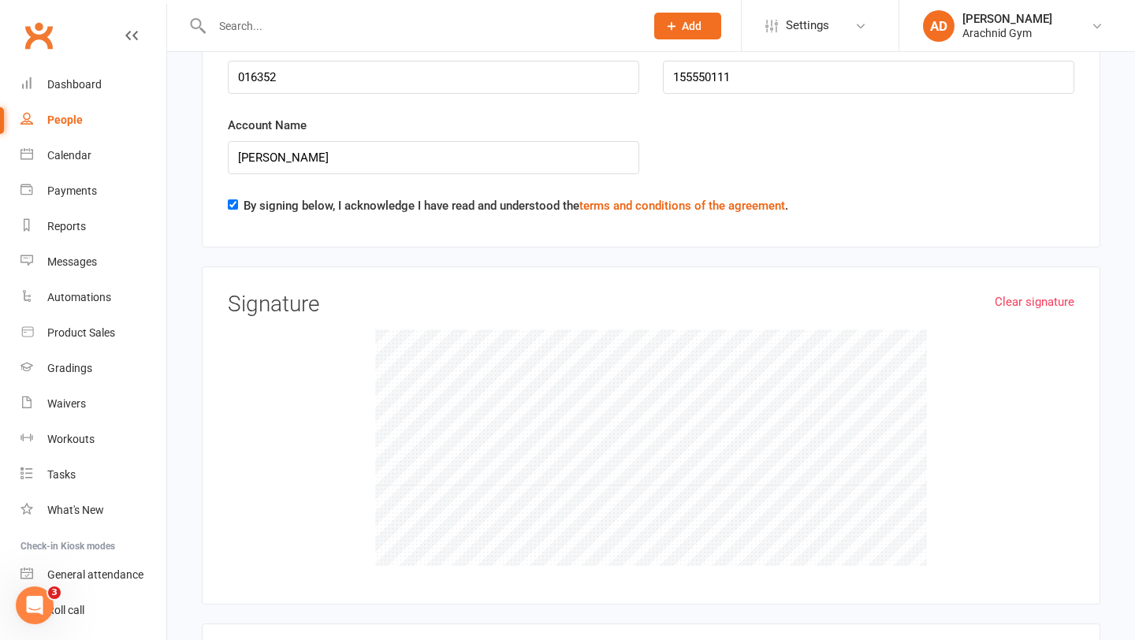
scroll to position [1874, 0]
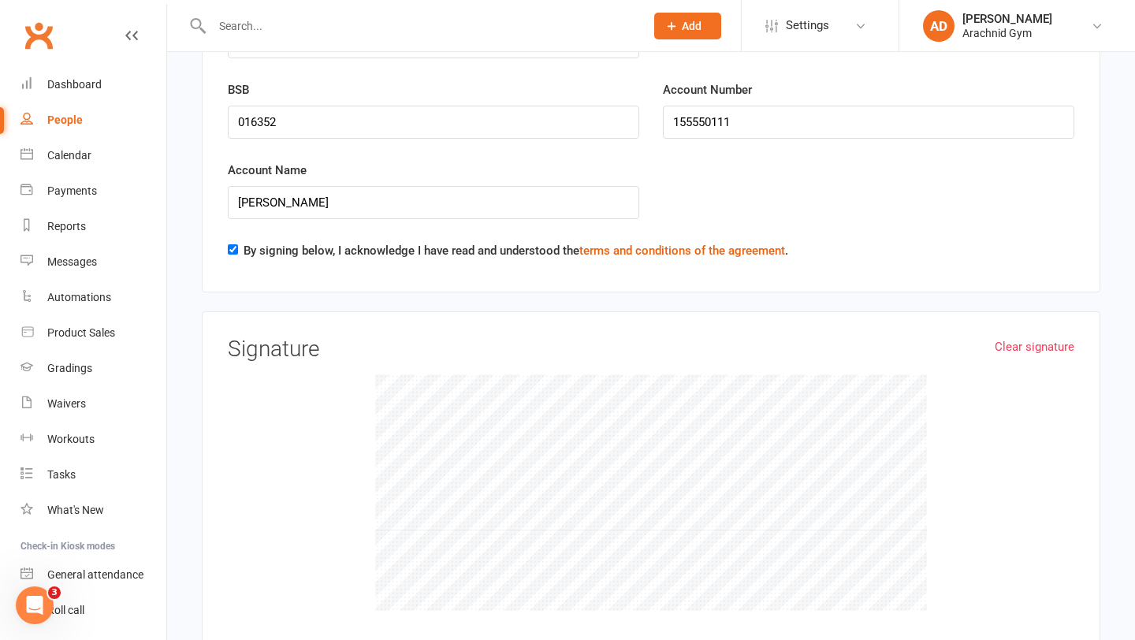
click at [1011, 314] on div "Clear signature Signature" at bounding box center [651, 480] width 898 height 338
click at [1010, 337] on link "Clear signature" at bounding box center [1034, 346] width 80 height 19
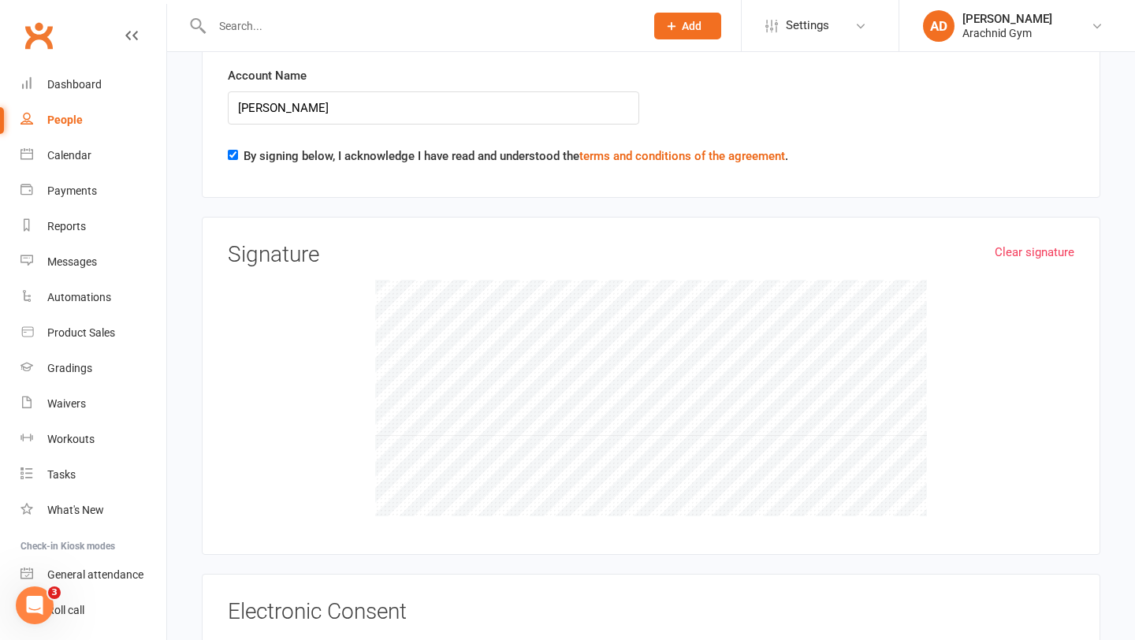
scroll to position [1974, 0]
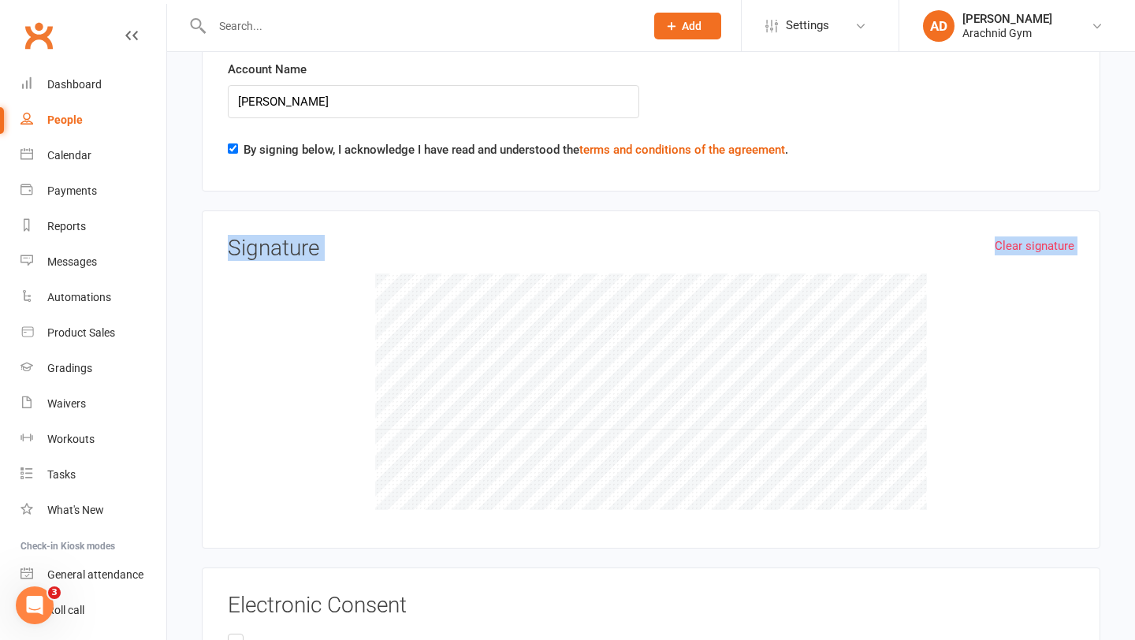
click at [984, 210] on div "Clear signature Signature" at bounding box center [651, 379] width 898 height 338
click at [998, 213] on div "Clear signature Signature" at bounding box center [651, 379] width 898 height 338
click at [1016, 236] on link "Clear signature" at bounding box center [1034, 245] width 80 height 19
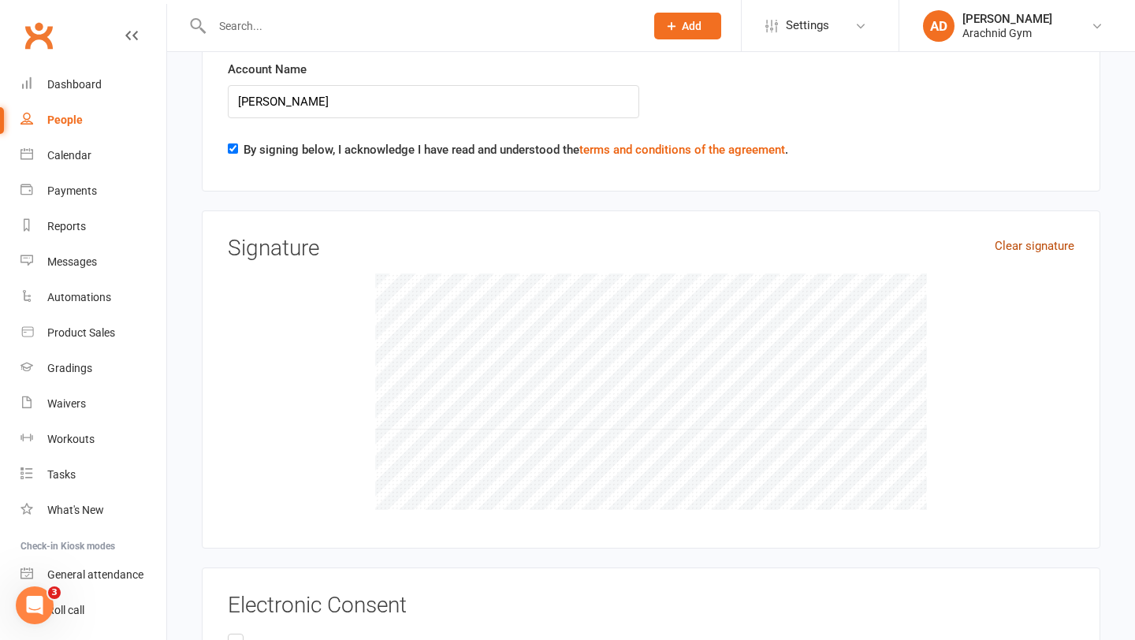
click at [994, 236] on link "Clear signature" at bounding box center [1034, 245] width 80 height 19
click at [972, 236] on div "Clear signature Signature" at bounding box center [651, 379] width 846 height 286
click at [1003, 236] on link "Clear signature" at bounding box center [1034, 245] width 80 height 19
click at [878, 236] on div "Clear signature Signature" at bounding box center [651, 379] width 846 height 286
click at [1003, 236] on link "Clear signature" at bounding box center [1034, 245] width 80 height 19
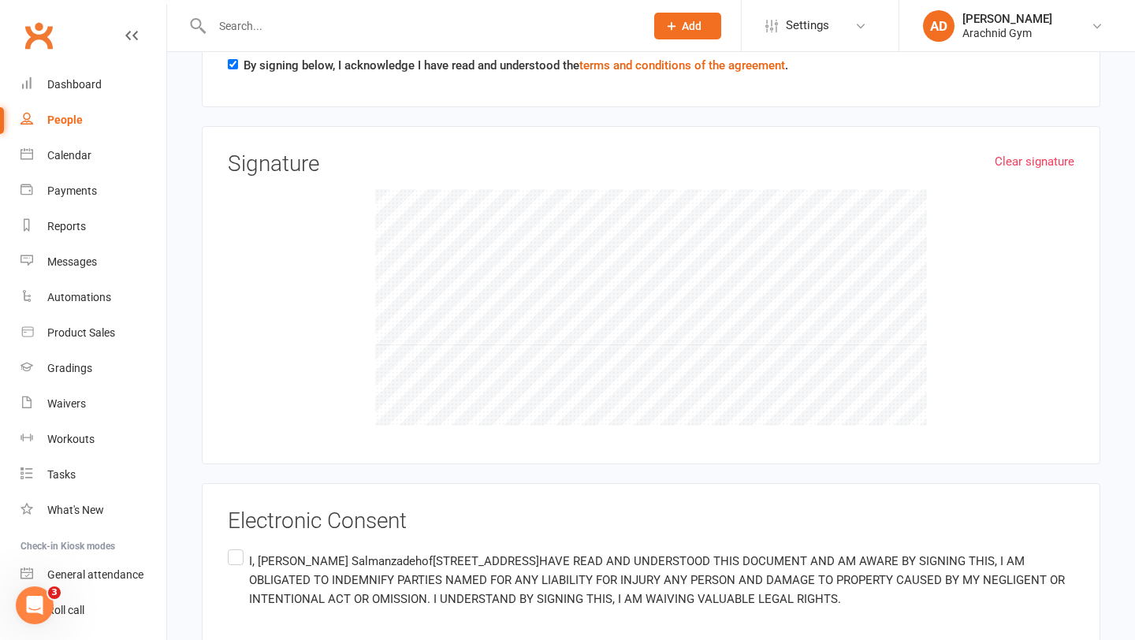
scroll to position [2159, 0]
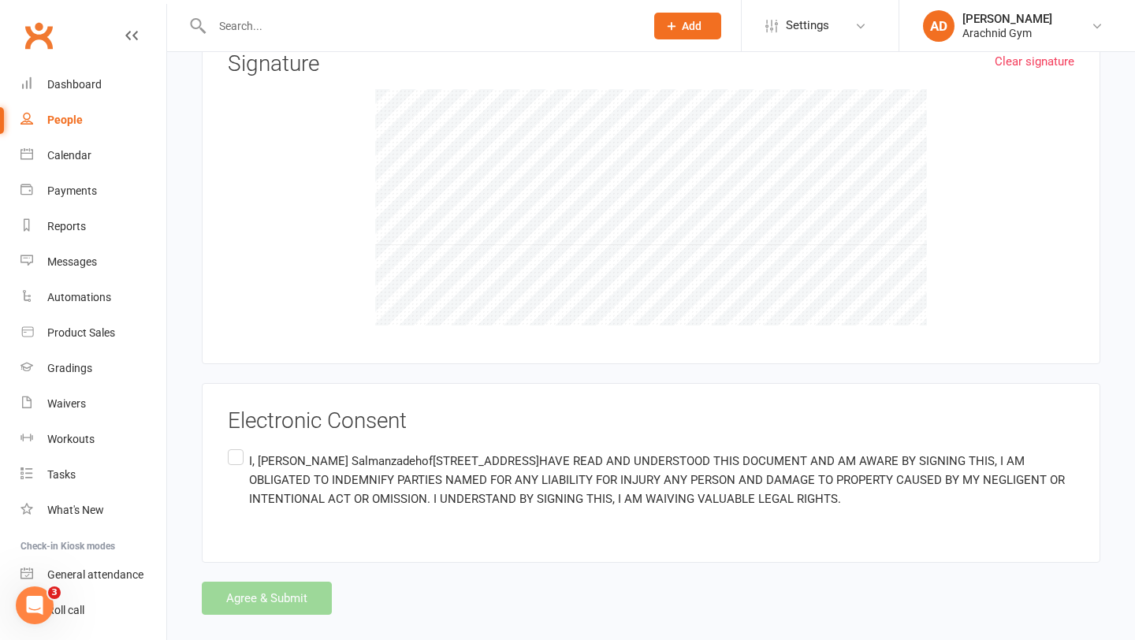
click at [235, 446] on label "I, [PERSON_NAME] of 6 bancombe cresent ellenbrook, [GEOGRAPHIC_DATA], [GEOGRAPH…" at bounding box center [651, 480] width 846 height 69
click at [235, 446] on input "I, [PERSON_NAME] of 6 bancombe cresent ellenbrook, [GEOGRAPHIC_DATA], [GEOGRAPH…" at bounding box center [233, 446] width 10 height 0
click at [283, 581] on button "Agree & Submit" at bounding box center [267, 597] width 130 height 33
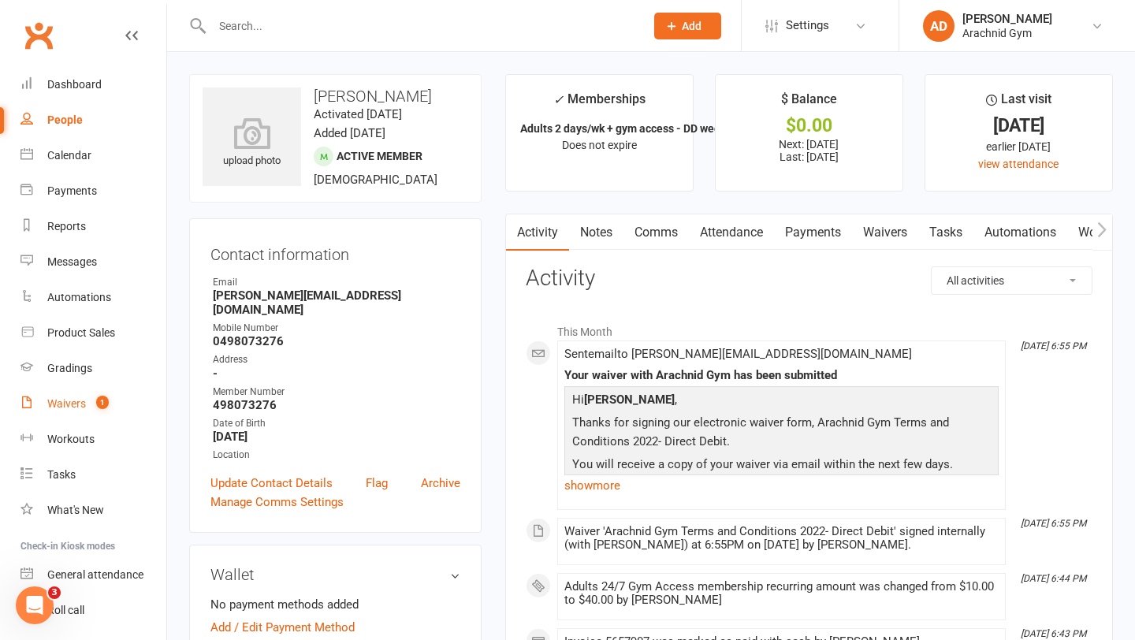
click at [81, 403] on div "Waivers" at bounding box center [66, 403] width 39 height 13
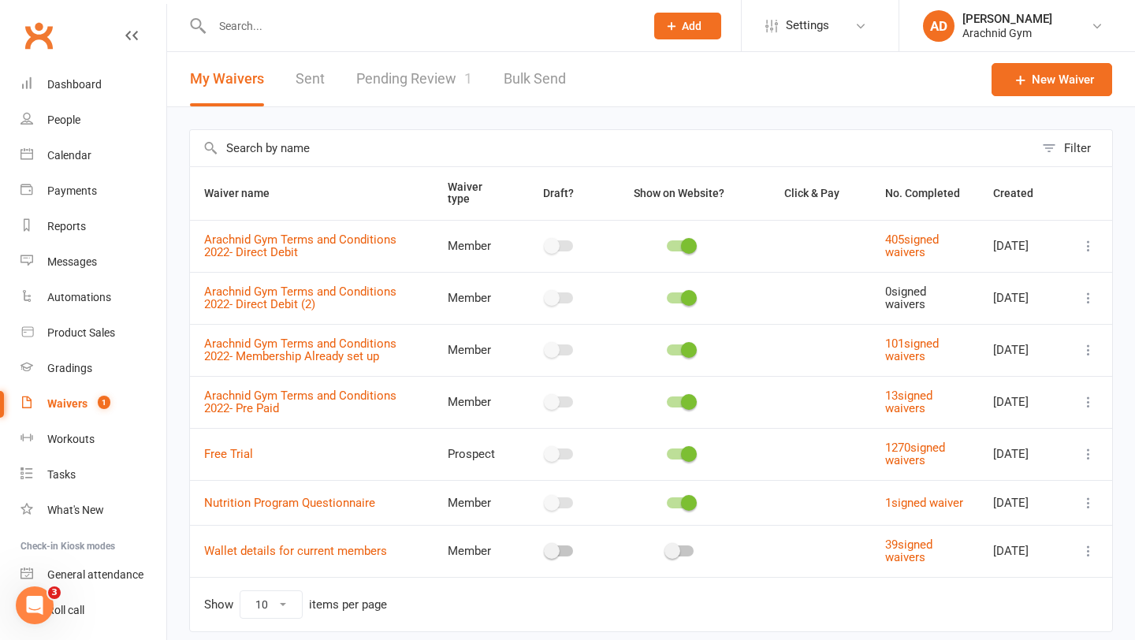
click at [382, 81] on link "Pending Review 1" at bounding box center [414, 79] width 116 height 54
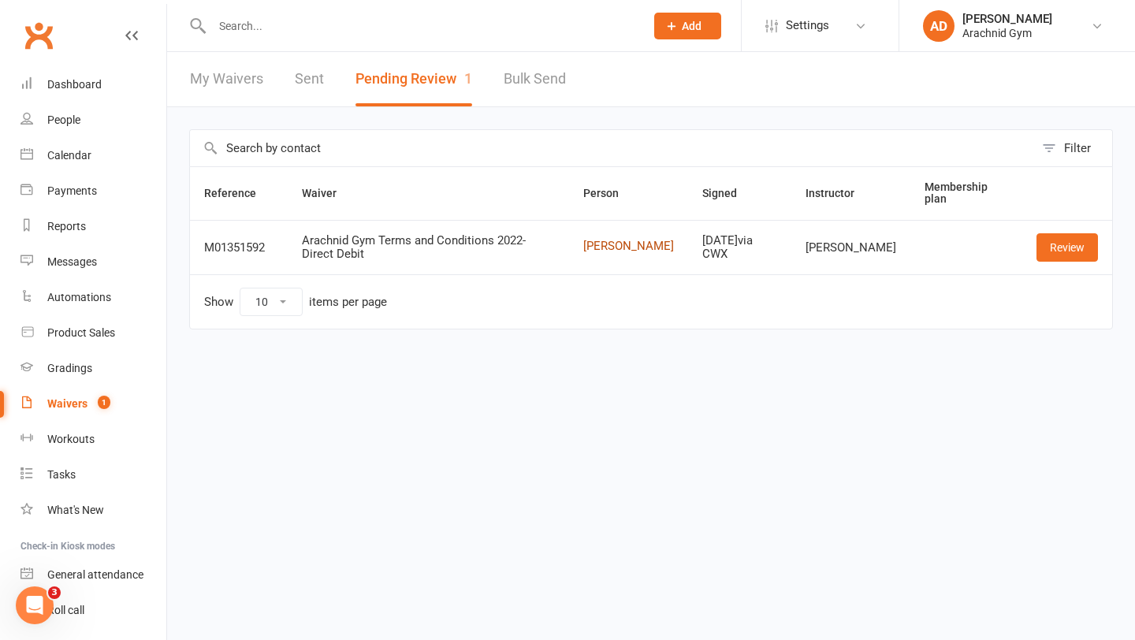
click at [595, 240] on link "[PERSON_NAME]" at bounding box center [628, 246] width 91 height 13
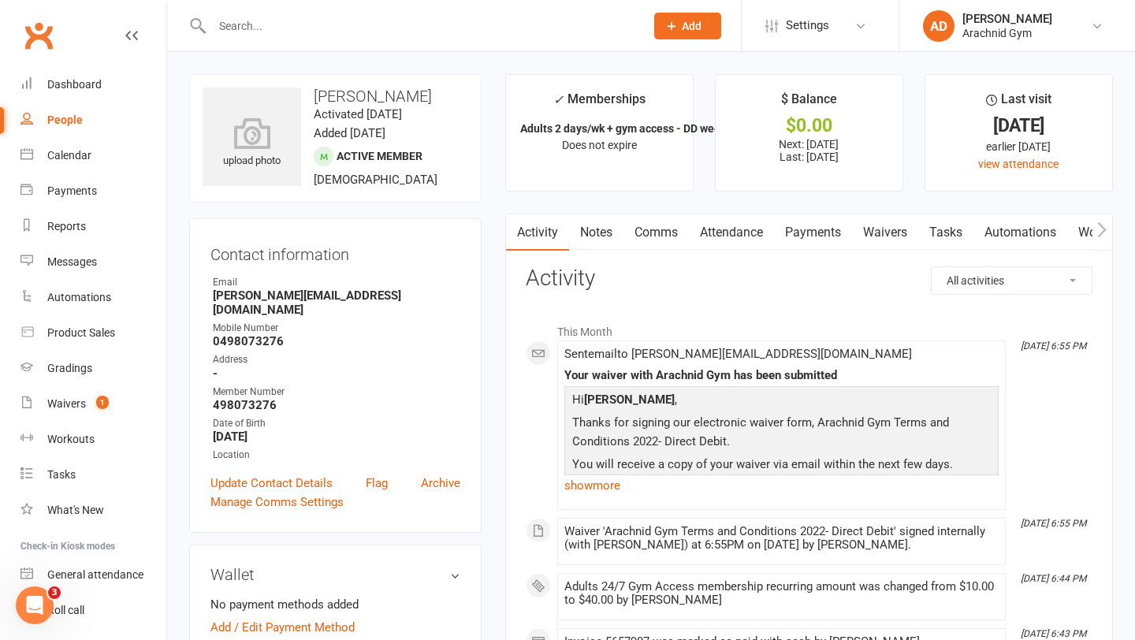
click at [814, 231] on link "Payments" at bounding box center [813, 232] width 78 height 36
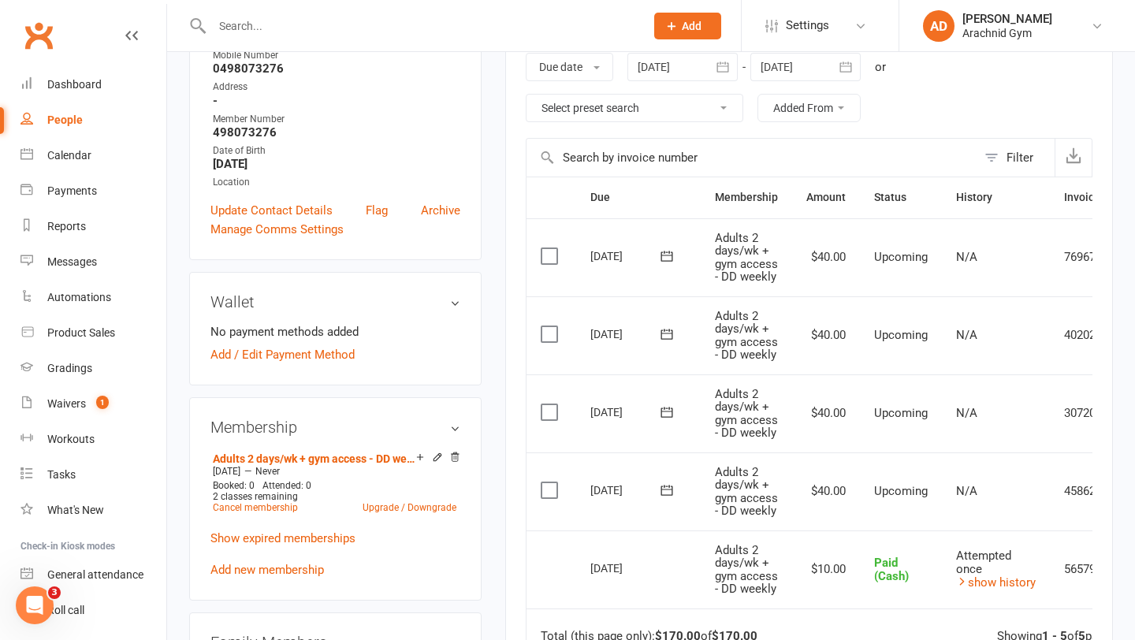
scroll to position [270, 0]
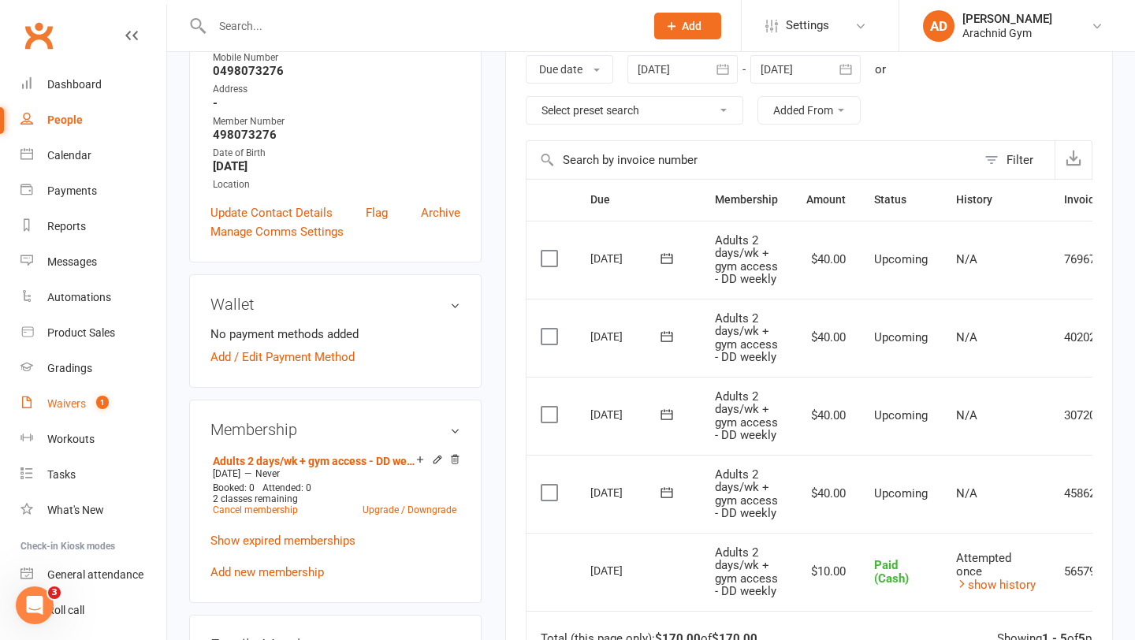
click at [77, 404] on div "Waivers" at bounding box center [66, 403] width 39 height 13
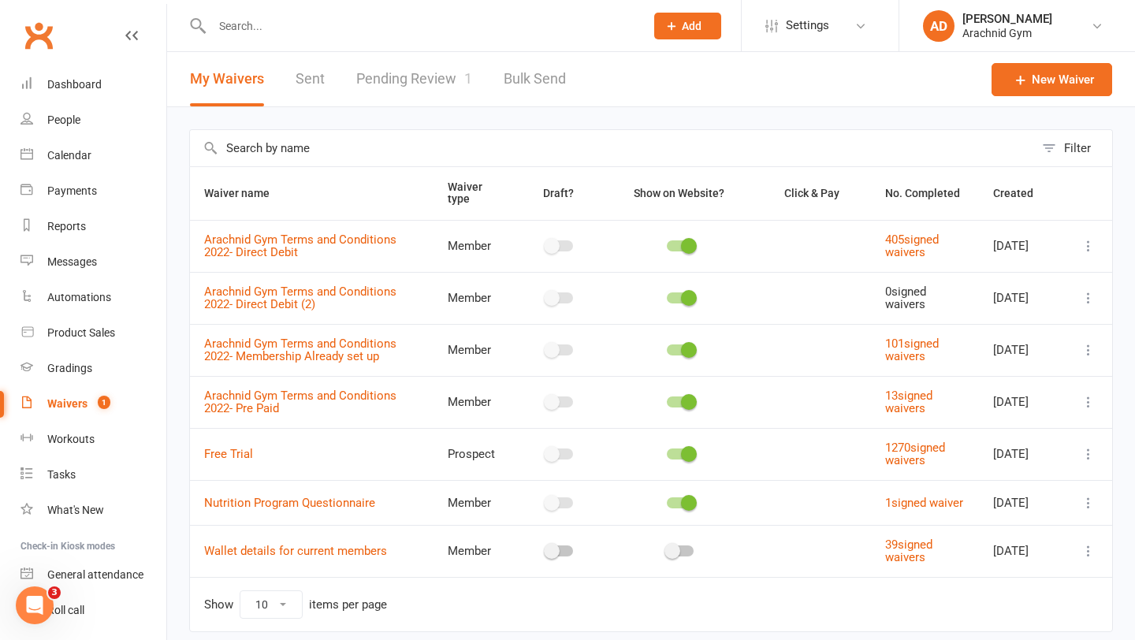
click at [423, 61] on link "Pending Review 1" at bounding box center [414, 79] width 116 height 54
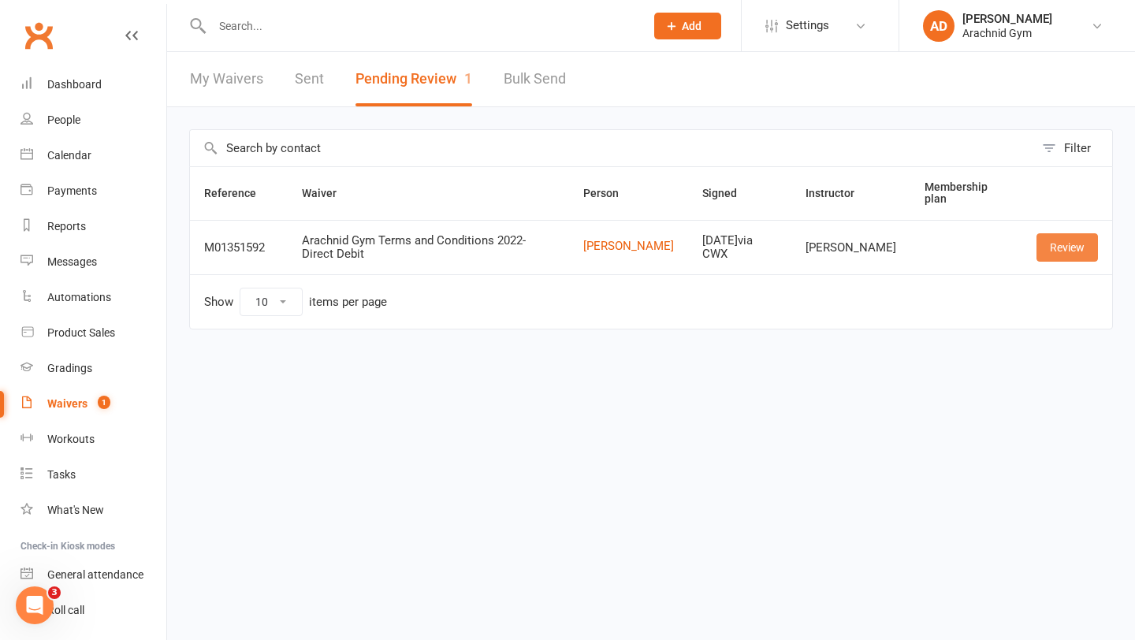
click at [1046, 255] on link "Review" at bounding box center [1066, 247] width 61 height 28
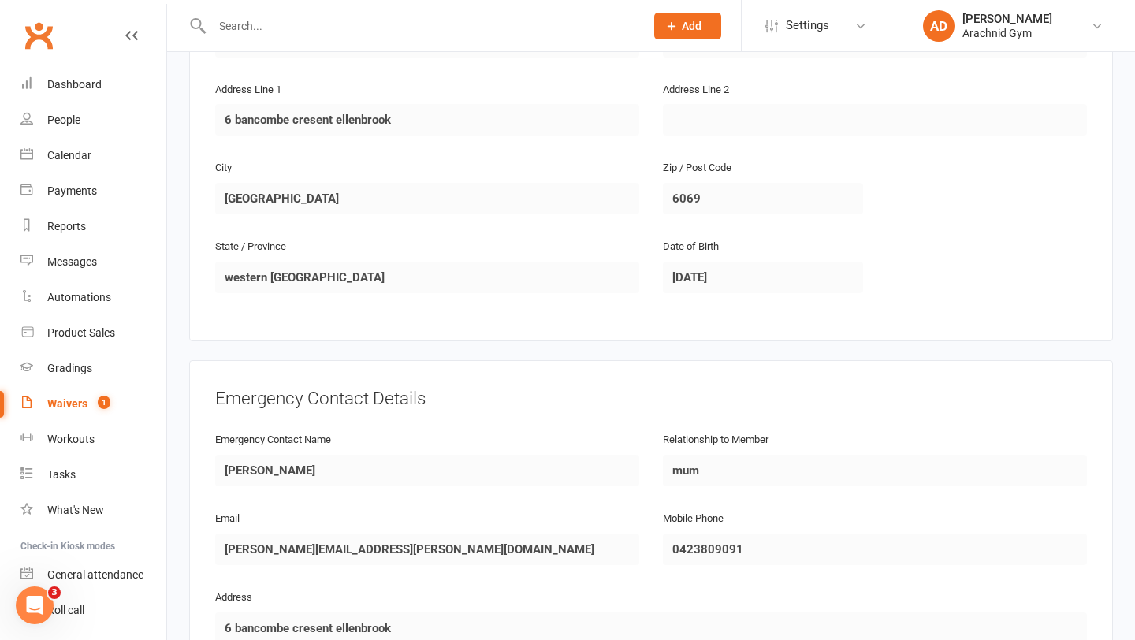
scroll to position [1123, 0]
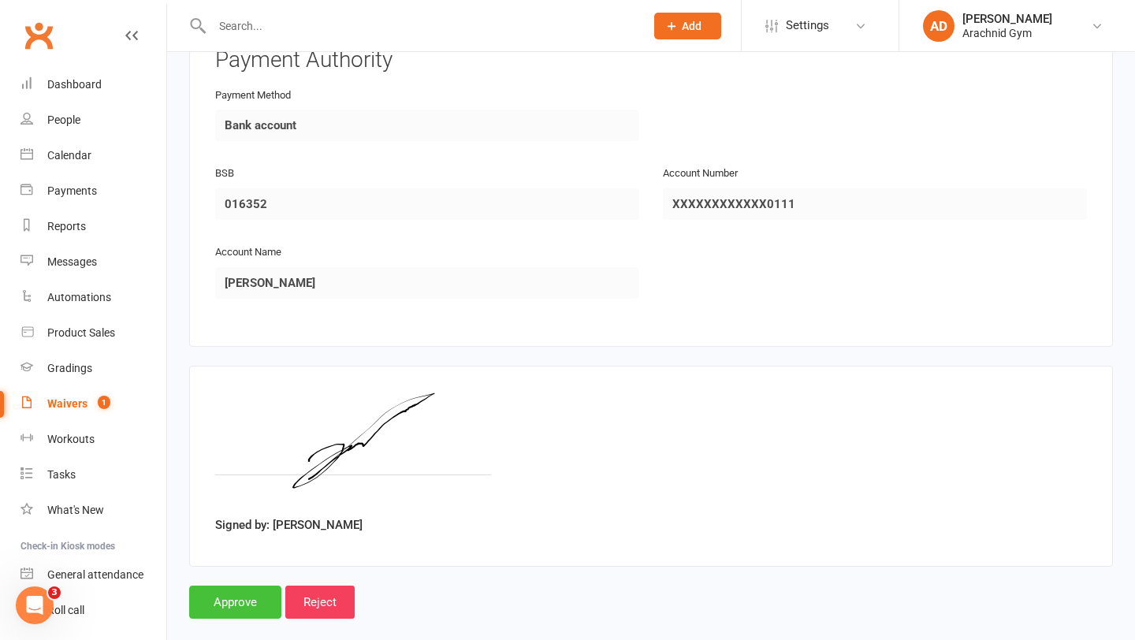
click at [204, 585] on input "Approve" at bounding box center [235, 601] width 92 height 33
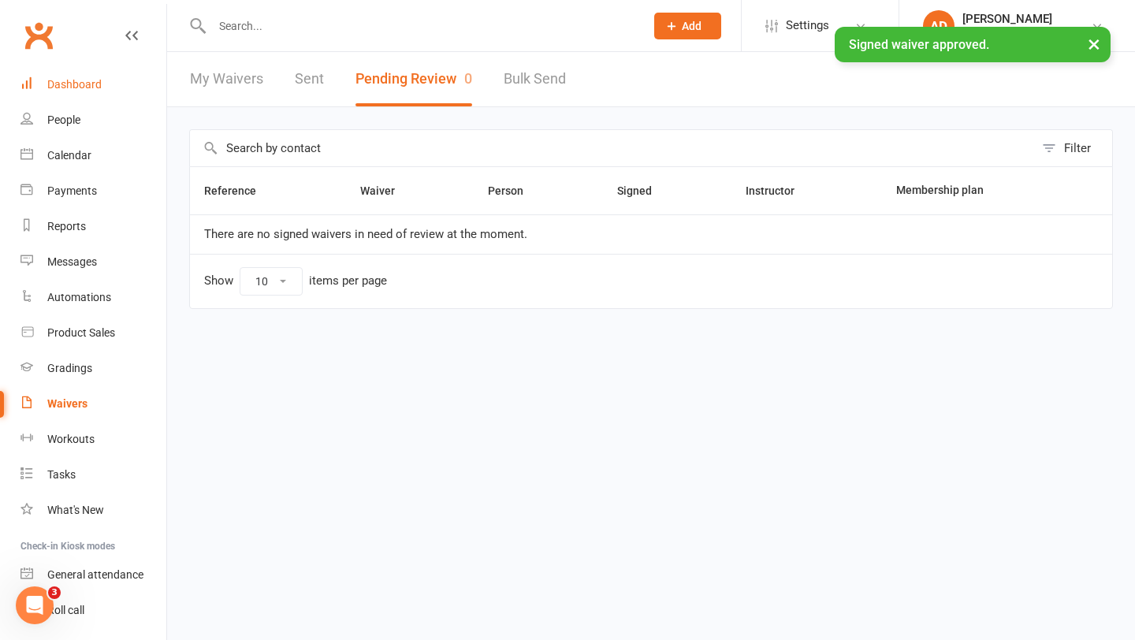
click at [80, 93] on link "Dashboard" at bounding box center [93, 84] width 146 height 35
